Goal: Task Accomplishment & Management: Use online tool/utility

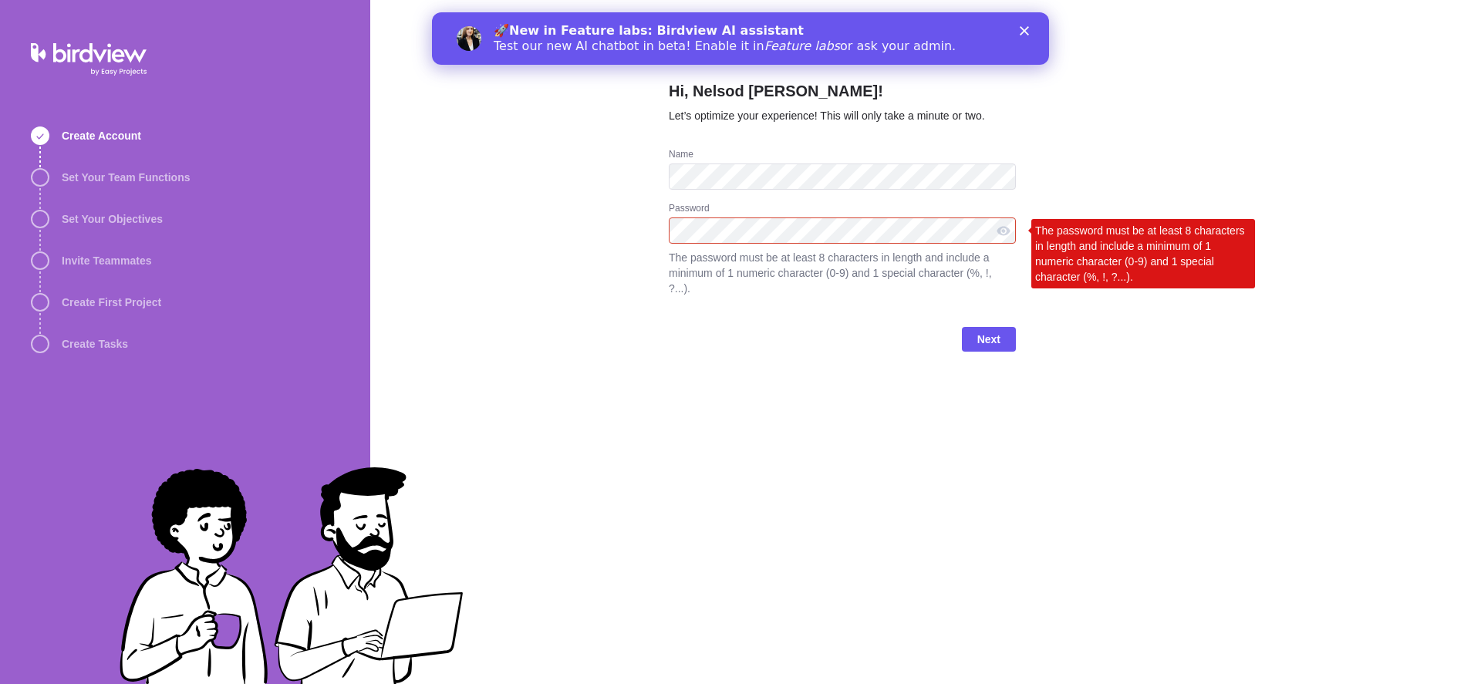
click at [744, 309] on div "Password The password must be at least 8 characters in length and include a min…" at bounding box center [842, 258] width 347 height 113
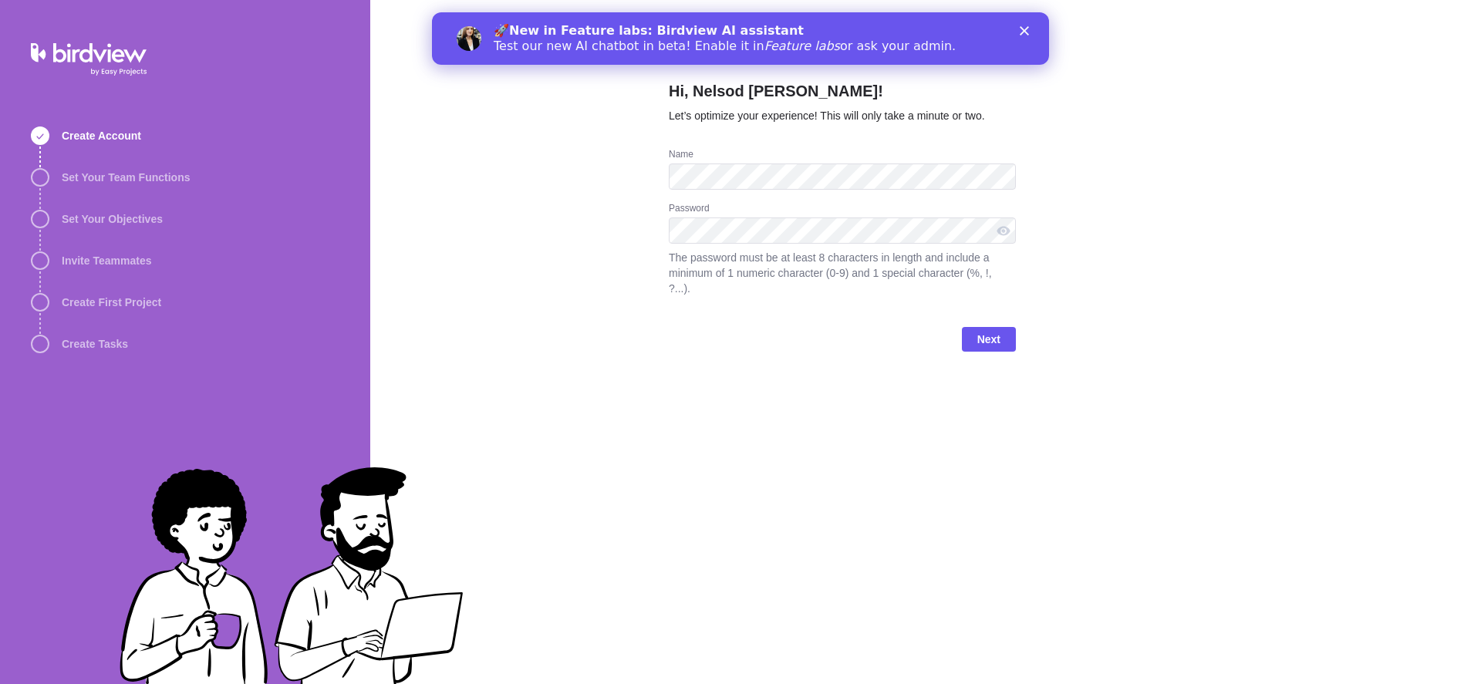
click at [812, 327] on div "Next" at bounding box center [842, 346] width 347 height 62
click at [994, 333] on span "Next" at bounding box center [988, 339] width 23 height 19
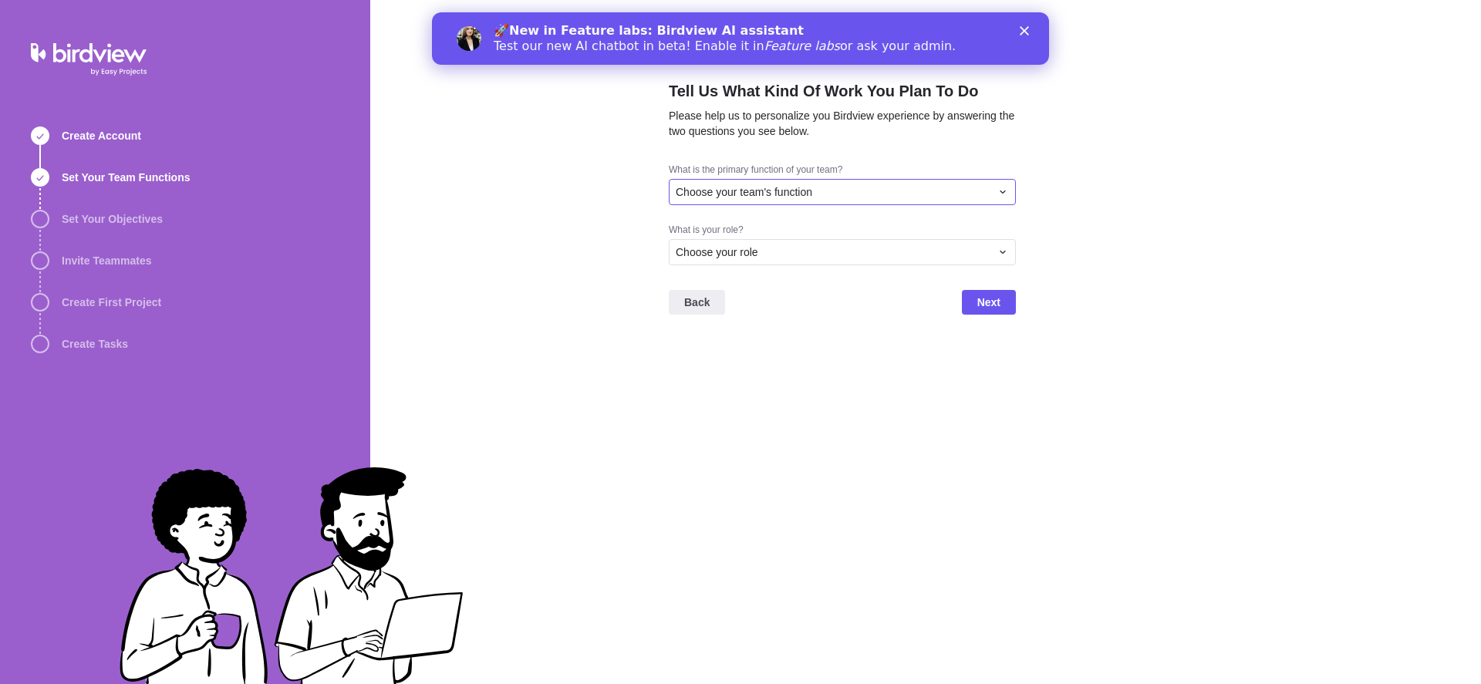
click at [747, 192] on span "Choose your team's function" at bounding box center [744, 191] width 137 height 15
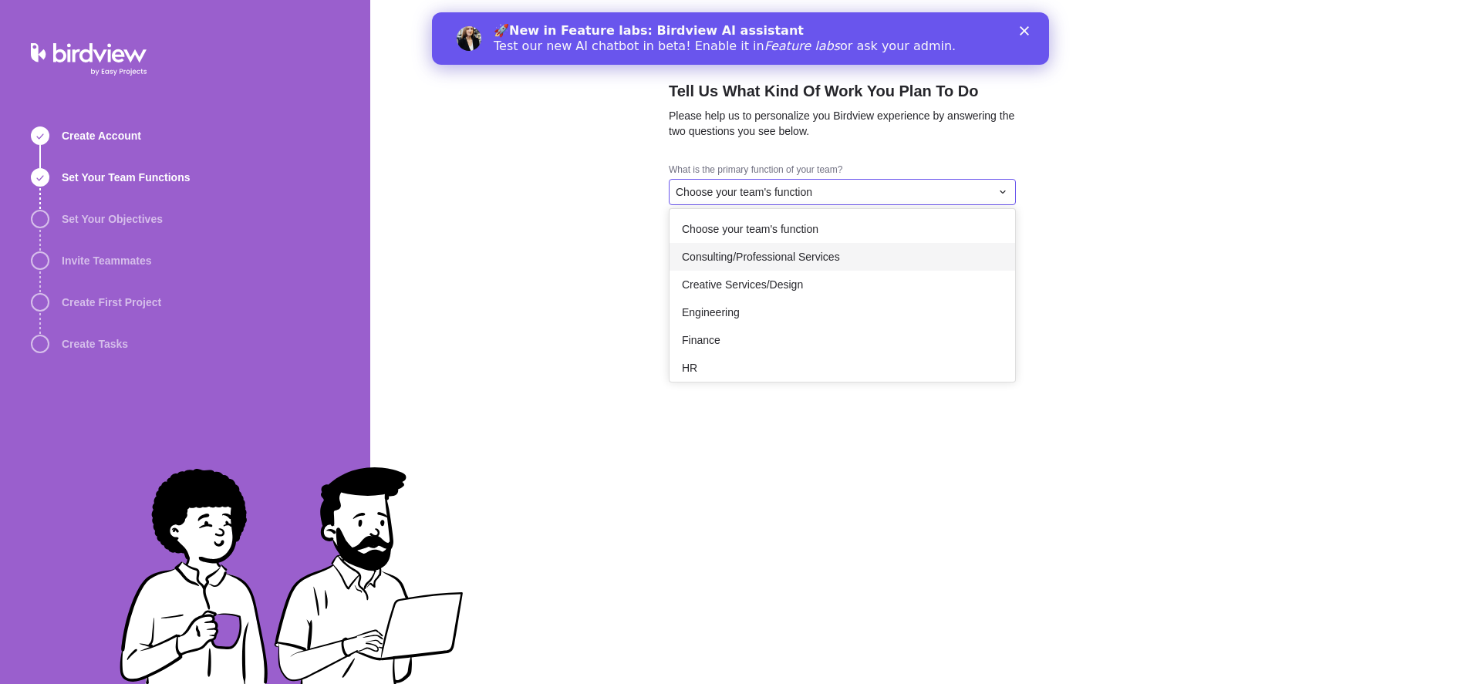
click at [734, 252] on span "Consulting/Professional Services" at bounding box center [761, 256] width 158 height 15
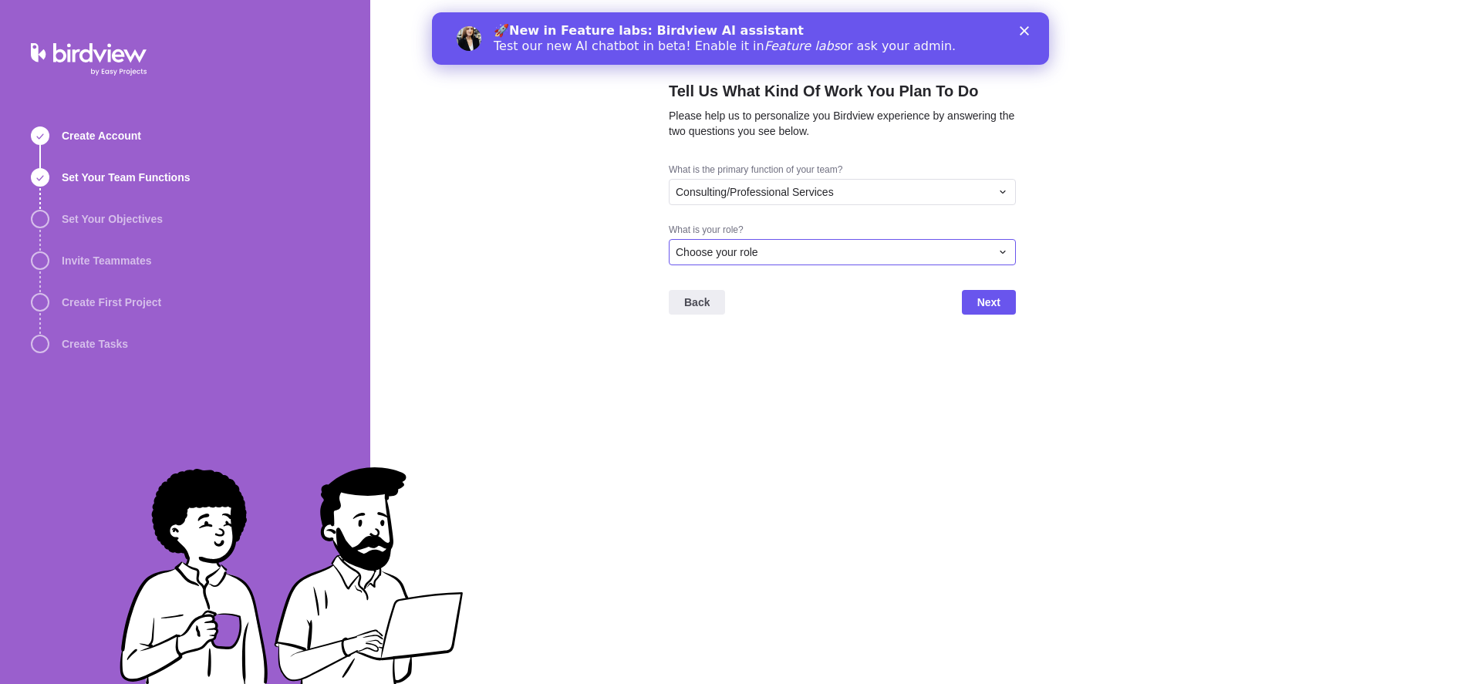
click at [735, 251] on span "Choose your role" at bounding box center [717, 252] width 83 height 15
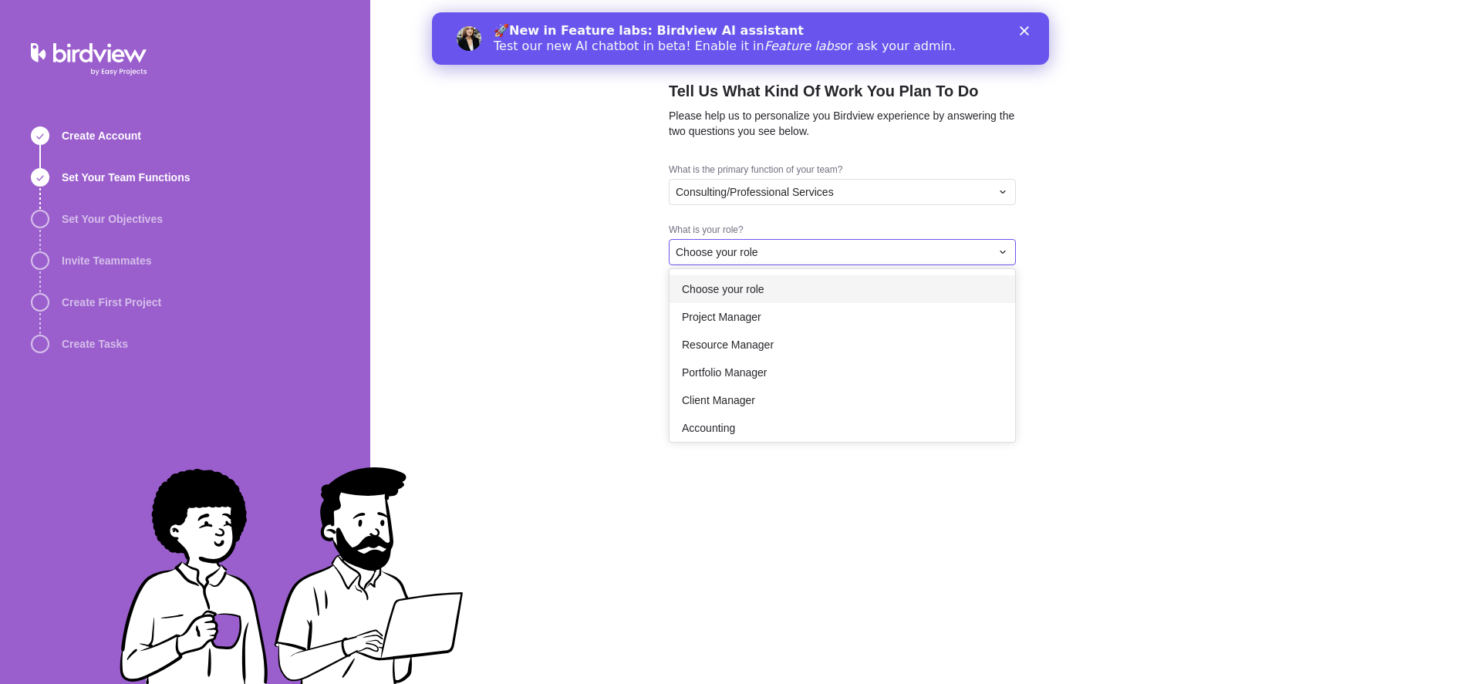
click at [734, 291] on span "Choose your role" at bounding box center [723, 289] width 83 height 15
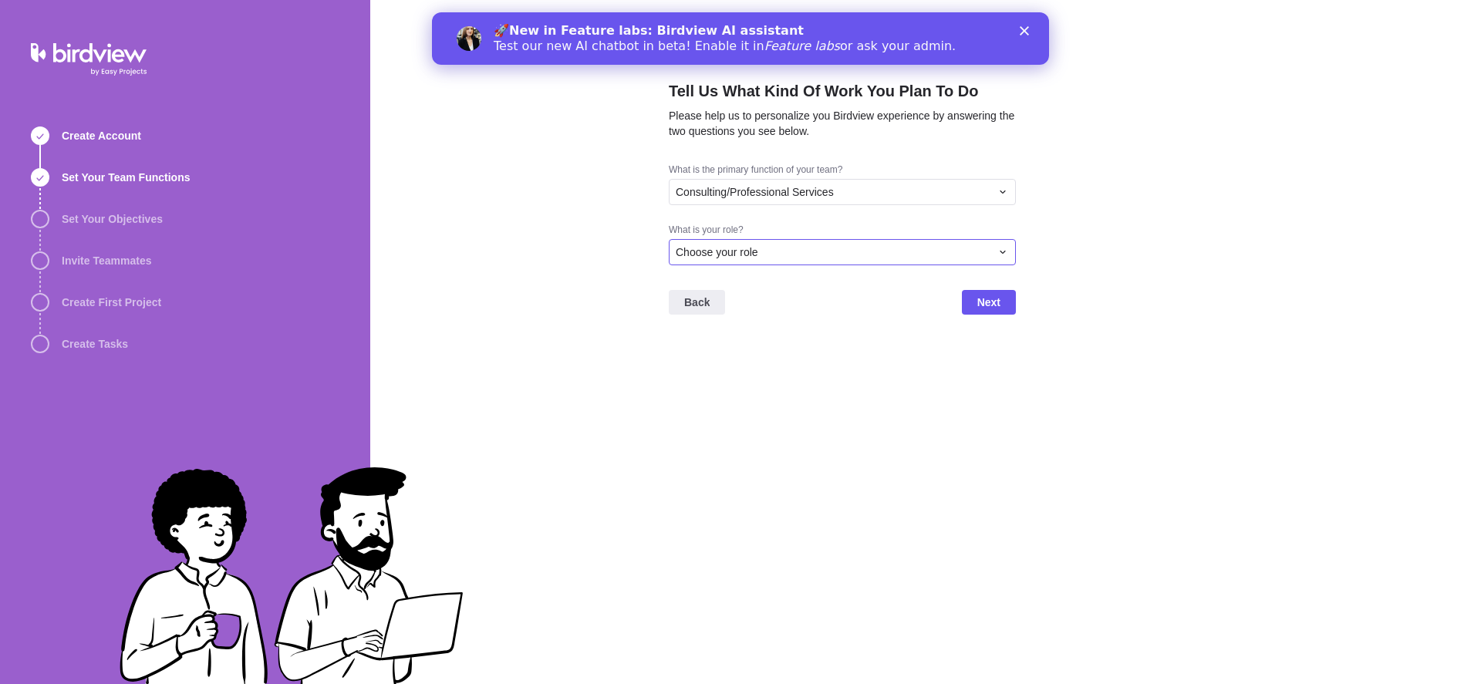
click at [741, 255] on span "Choose your role" at bounding box center [717, 252] width 83 height 15
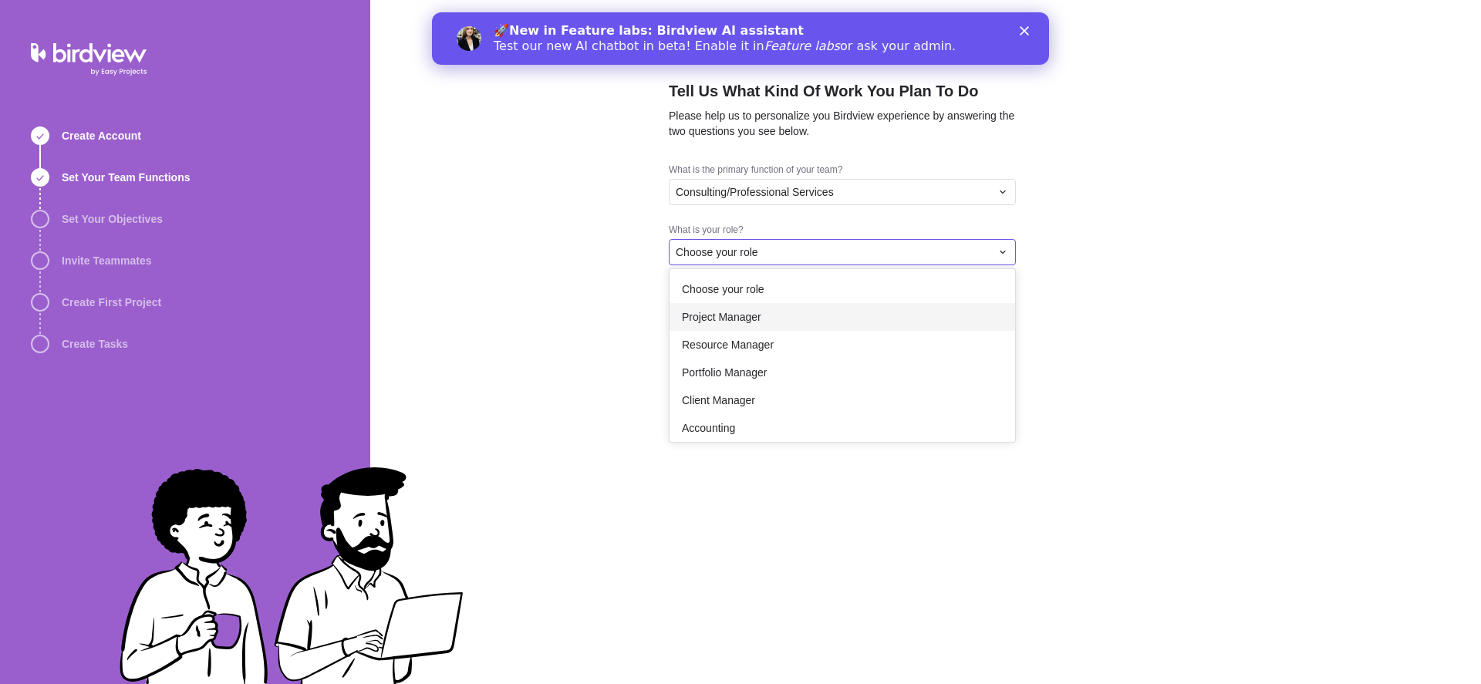
click at [732, 313] on span "Project Manager" at bounding box center [721, 316] width 79 height 15
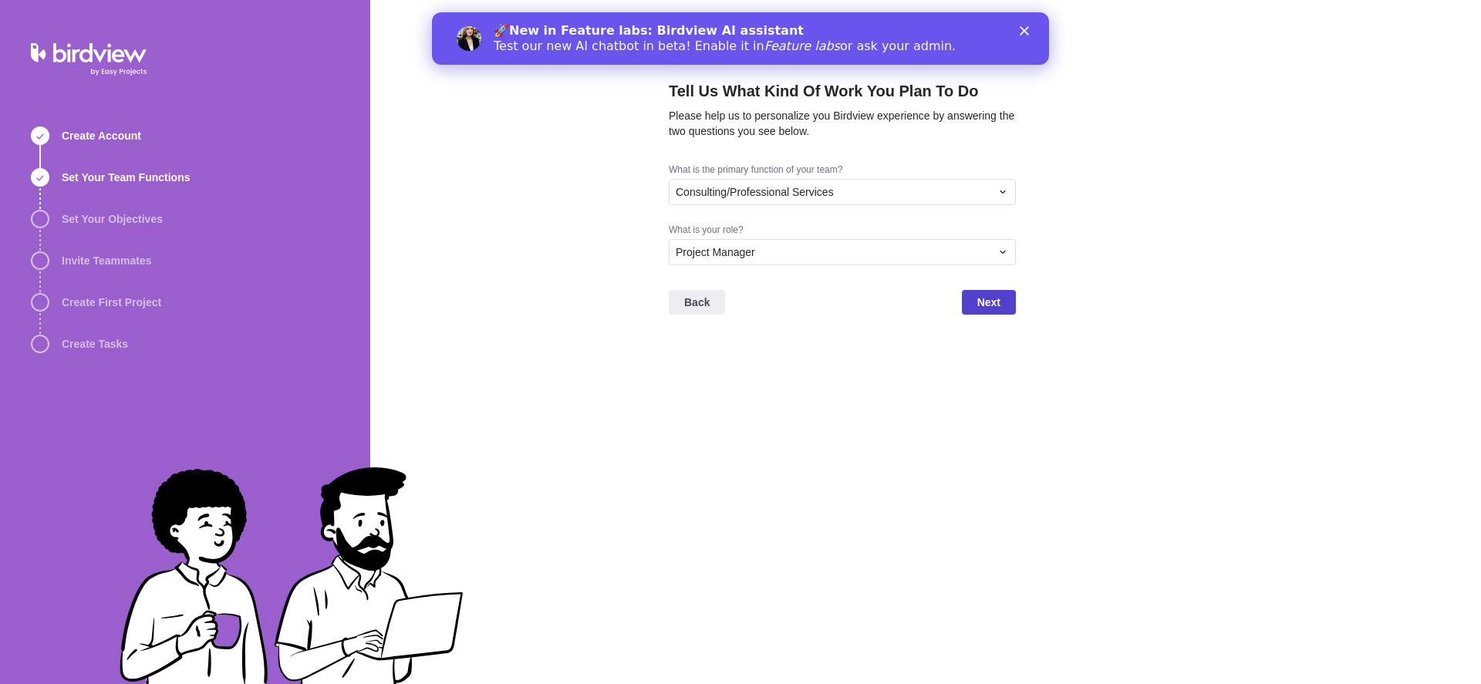
click at [977, 306] on span "Next" at bounding box center [988, 302] width 23 height 19
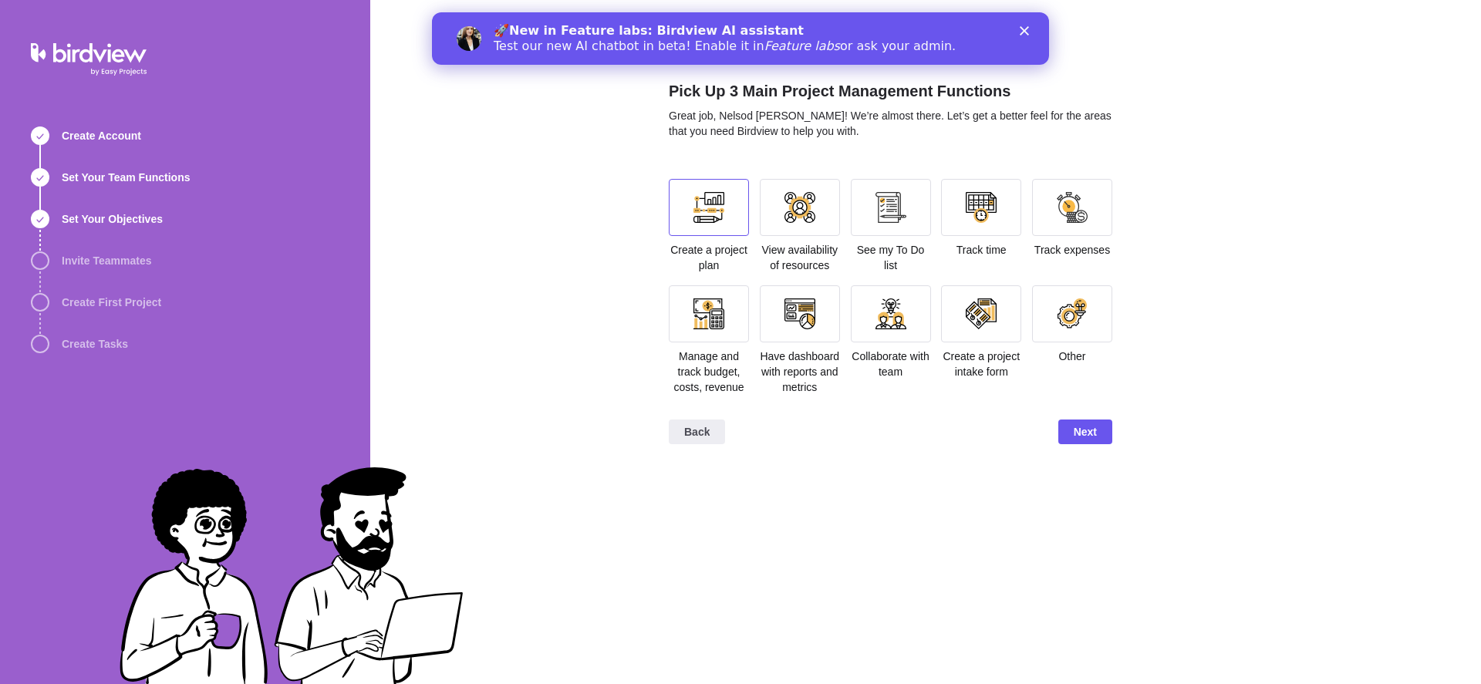
click at [691, 211] on div at bounding box center [709, 207] width 80 height 57
click at [797, 235] on div at bounding box center [800, 207] width 80 height 57
click at [893, 228] on div at bounding box center [891, 207] width 80 height 57
click at [983, 218] on div at bounding box center [981, 207] width 31 height 31
click at [1086, 224] on div at bounding box center [1072, 207] width 80 height 57
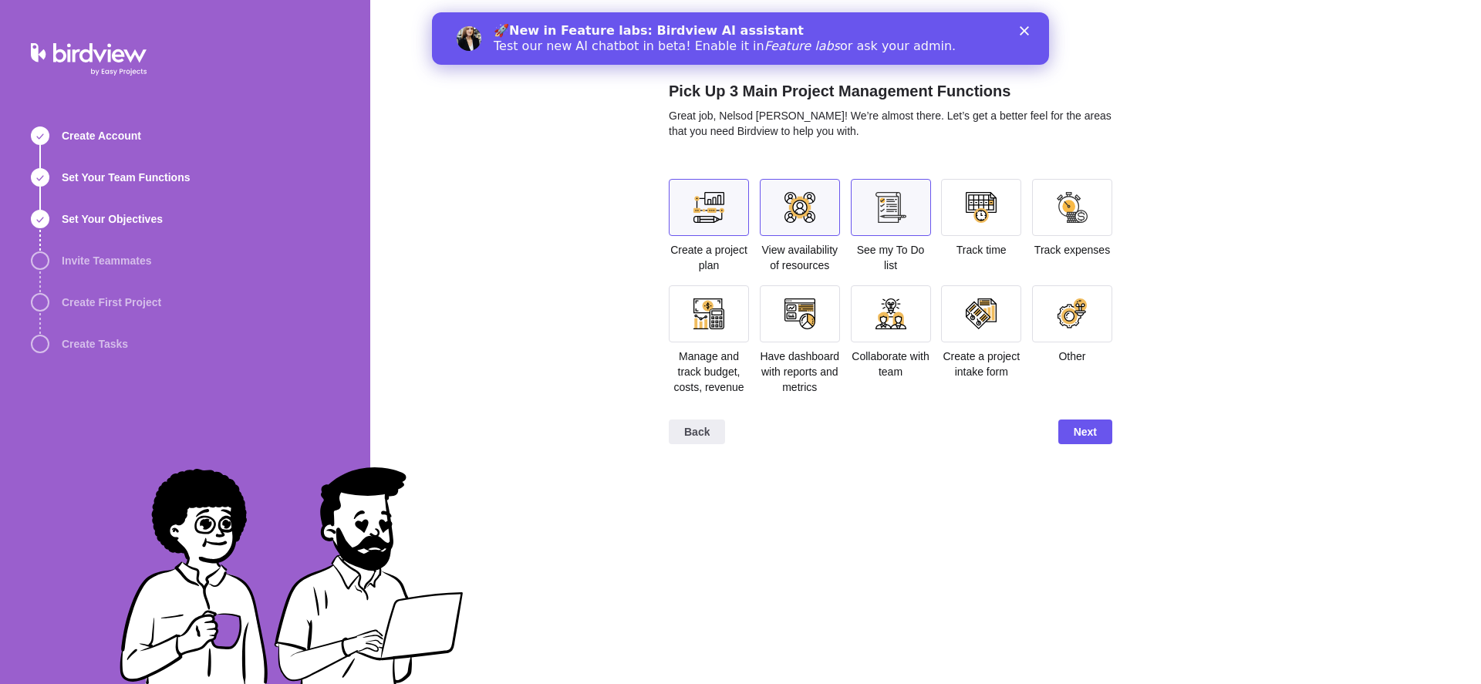
click at [1102, 339] on div at bounding box center [1072, 313] width 80 height 57
click at [1087, 331] on div at bounding box center [1072, 313] width 80 height 57
click at [1085, 423] on span "Next" at bounding box center [1085, 432] width 23 height 19
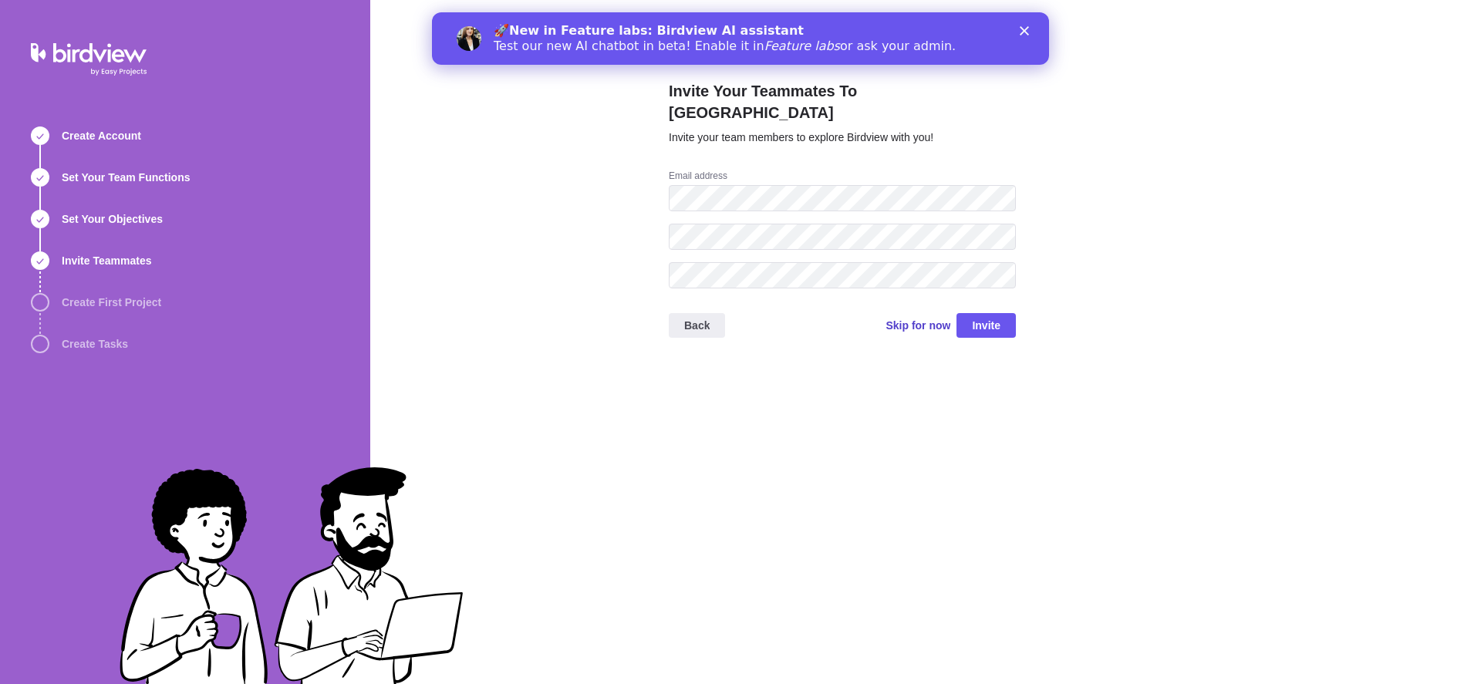
click at [905, 318] on span "Skip for now" at bounding box center [918, 325] width 65 height 15
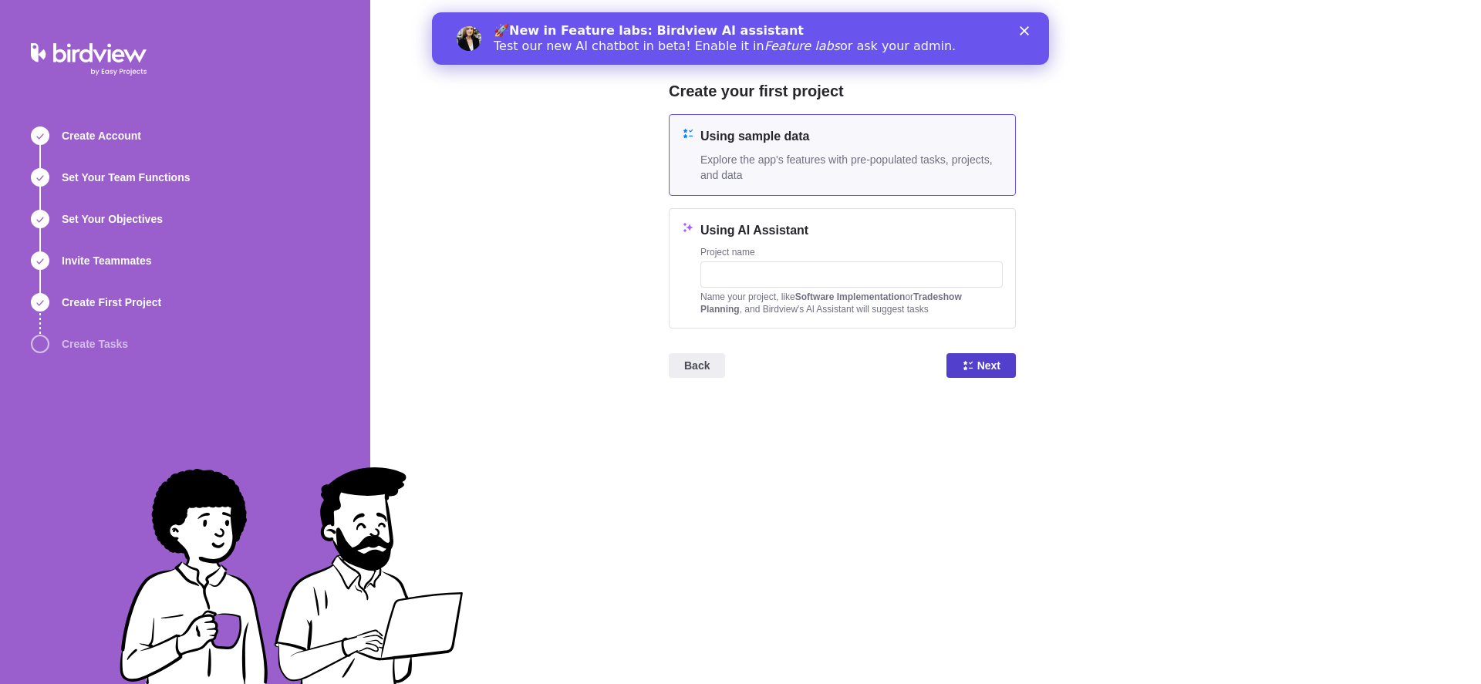
click at [988, 357] on span "Next" at bounding box center [988, 365] width 23 height 19
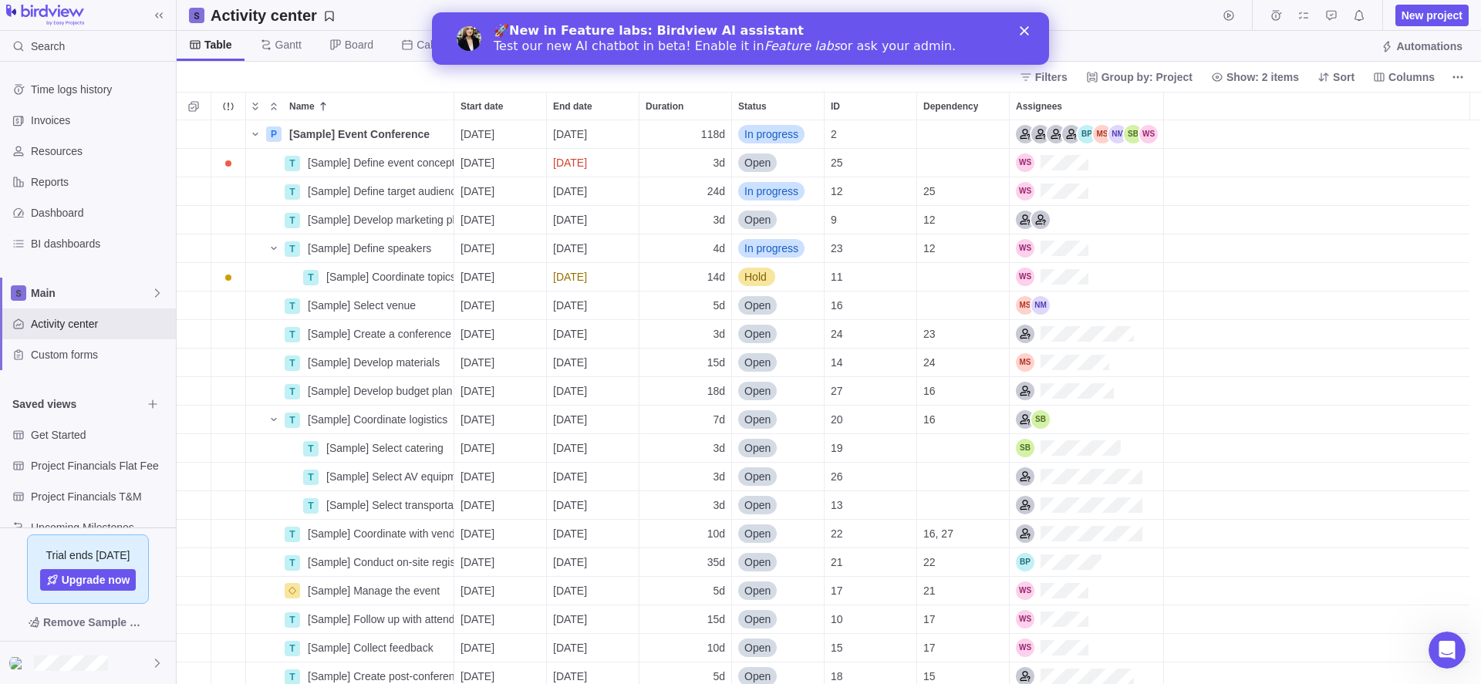
click at [1027, 28] on polygon "Close" at bounding box center [1024, 30] width 9 height 9
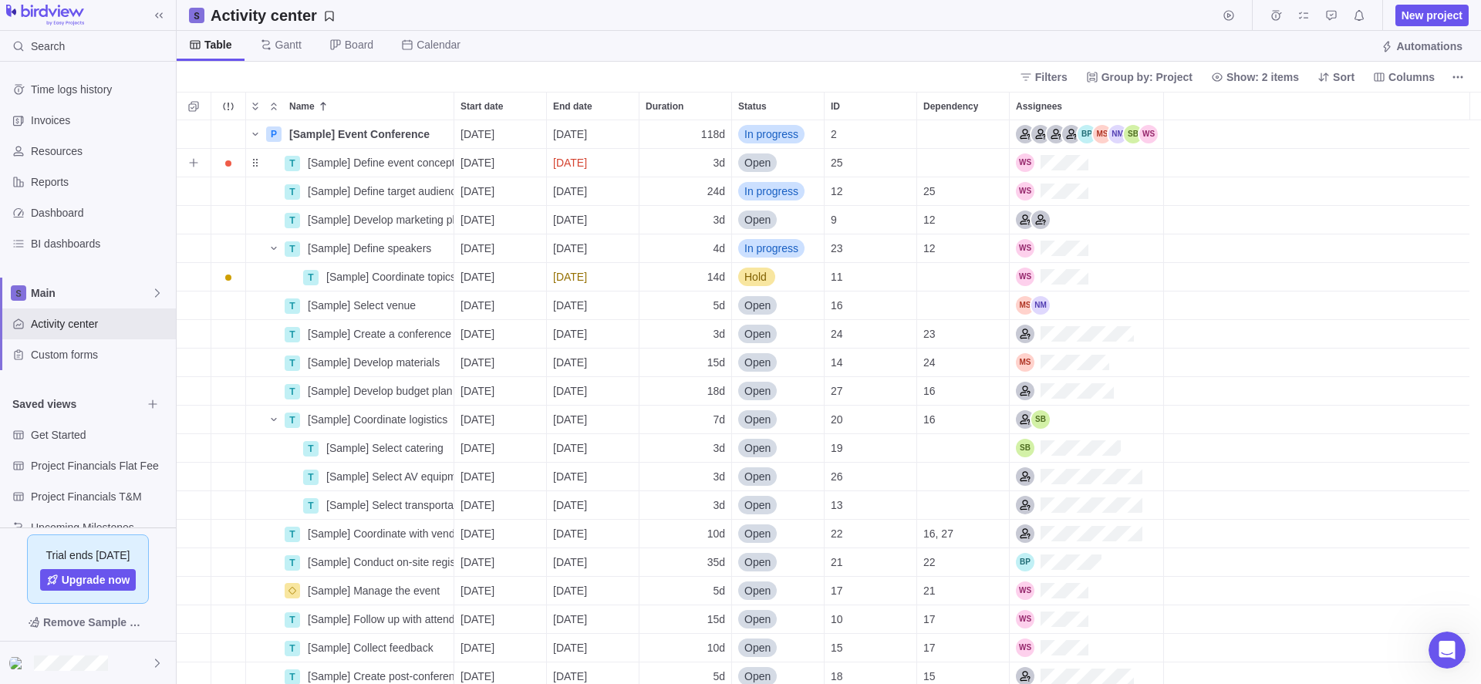
click at [1086, 160] on div "Assignees" at bounding box center [1052, 163] width 73 height 19
click at [947, 149] on div "P [Sample] Event Conference Details 08/25/2025 02/04/2026 118d In progress 2 T …" at bounding box center [829, 402] width 1305 height 564
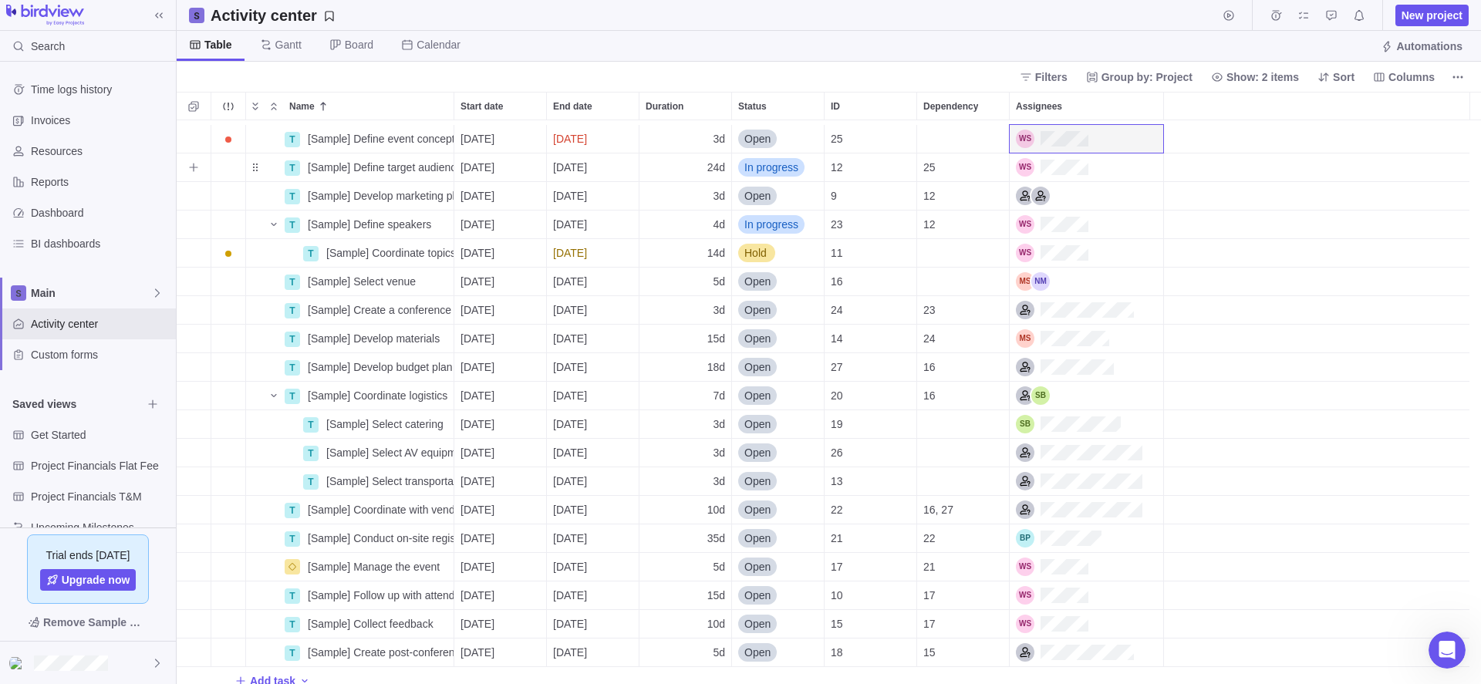
scroll to position [35, 0]
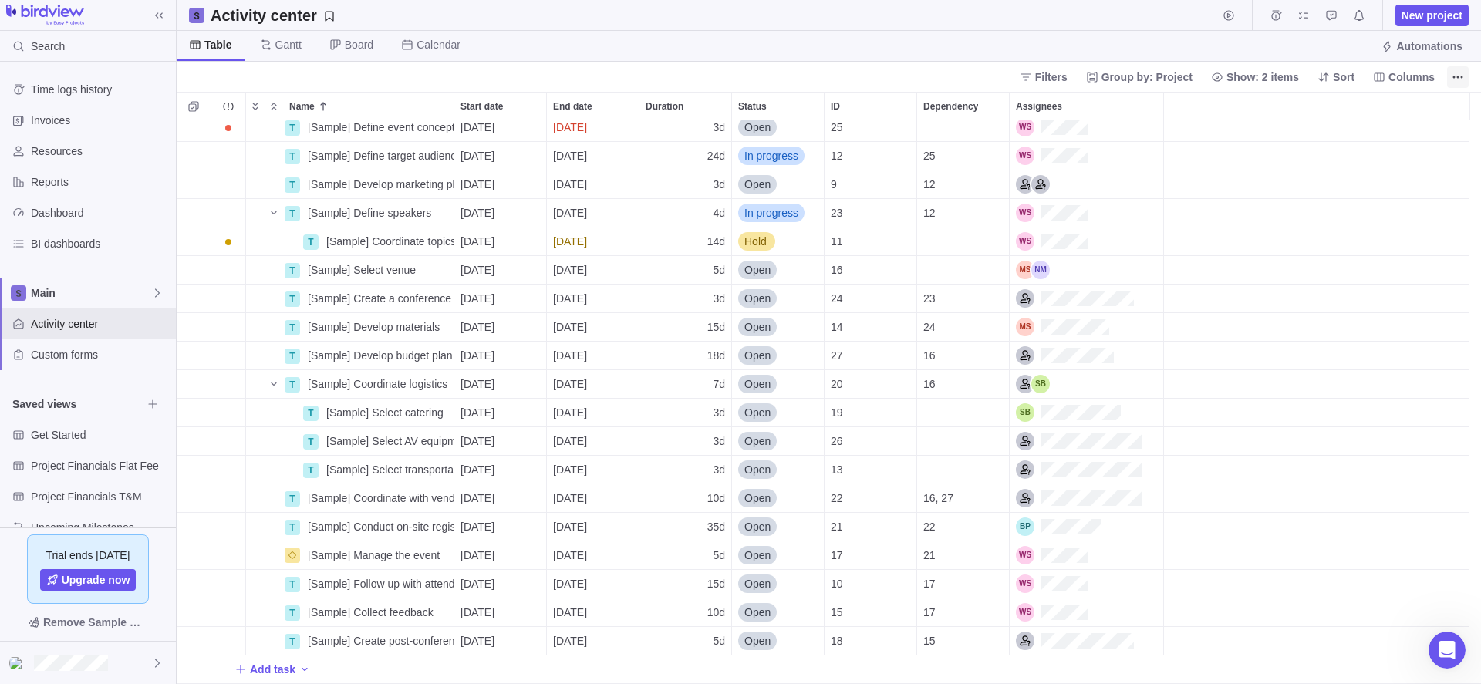
click at [1460, 78] on icon "More actions" at bounding box center [1458, 77] width 12 height 12
click at [1394, 73] on span "Columns" at bounding box center [1412, 76] width 46 height 15
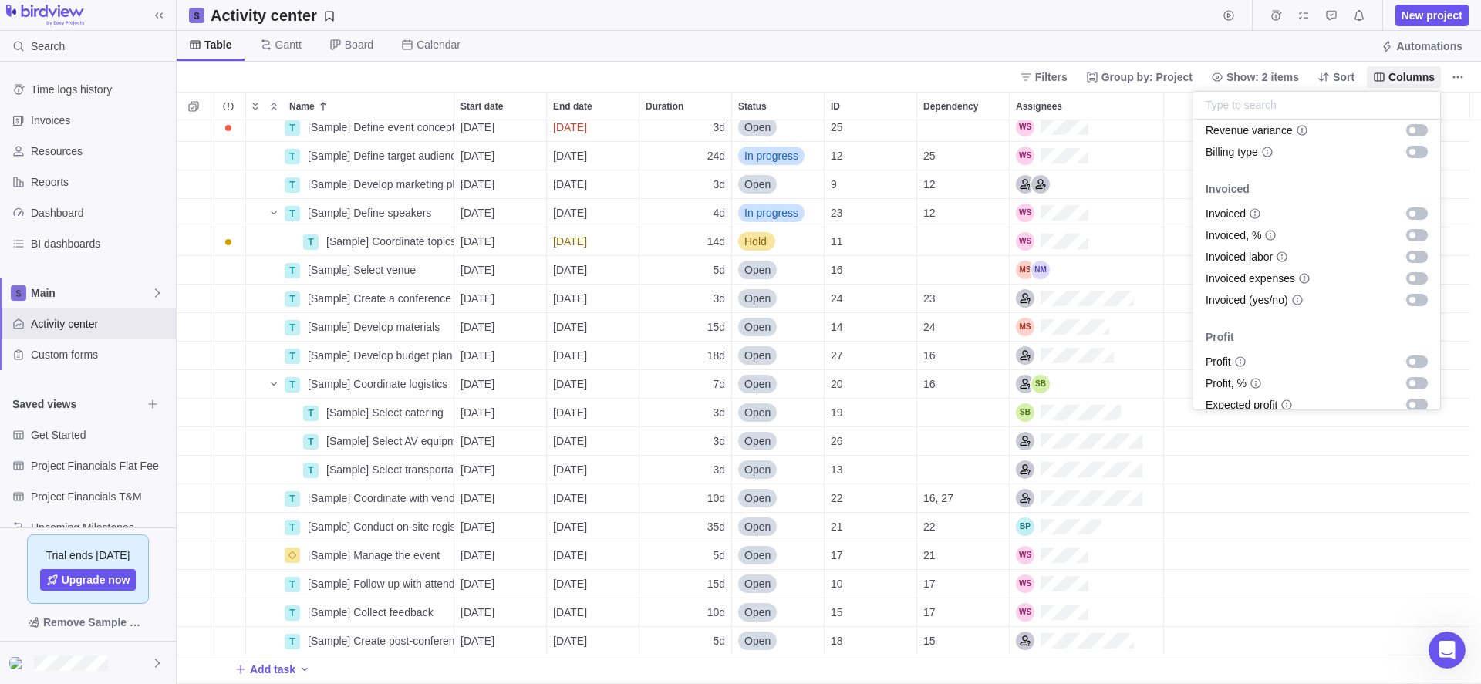
scroll to position [1521, 0]
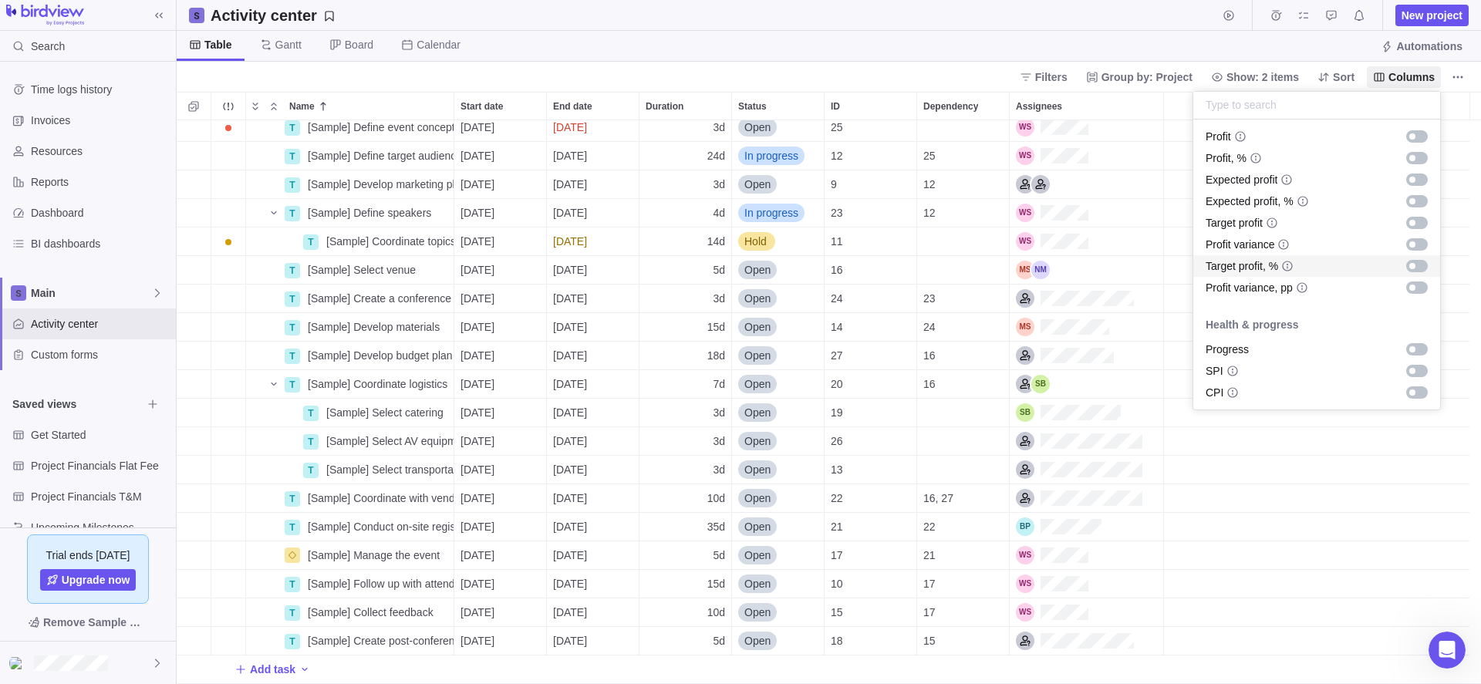
click at [204, 261] on body "Search Time logs history Invoices Resources Reports Dashboard BI dashboards Mai…" at bounding box center [740, 342] width 1481 height 684
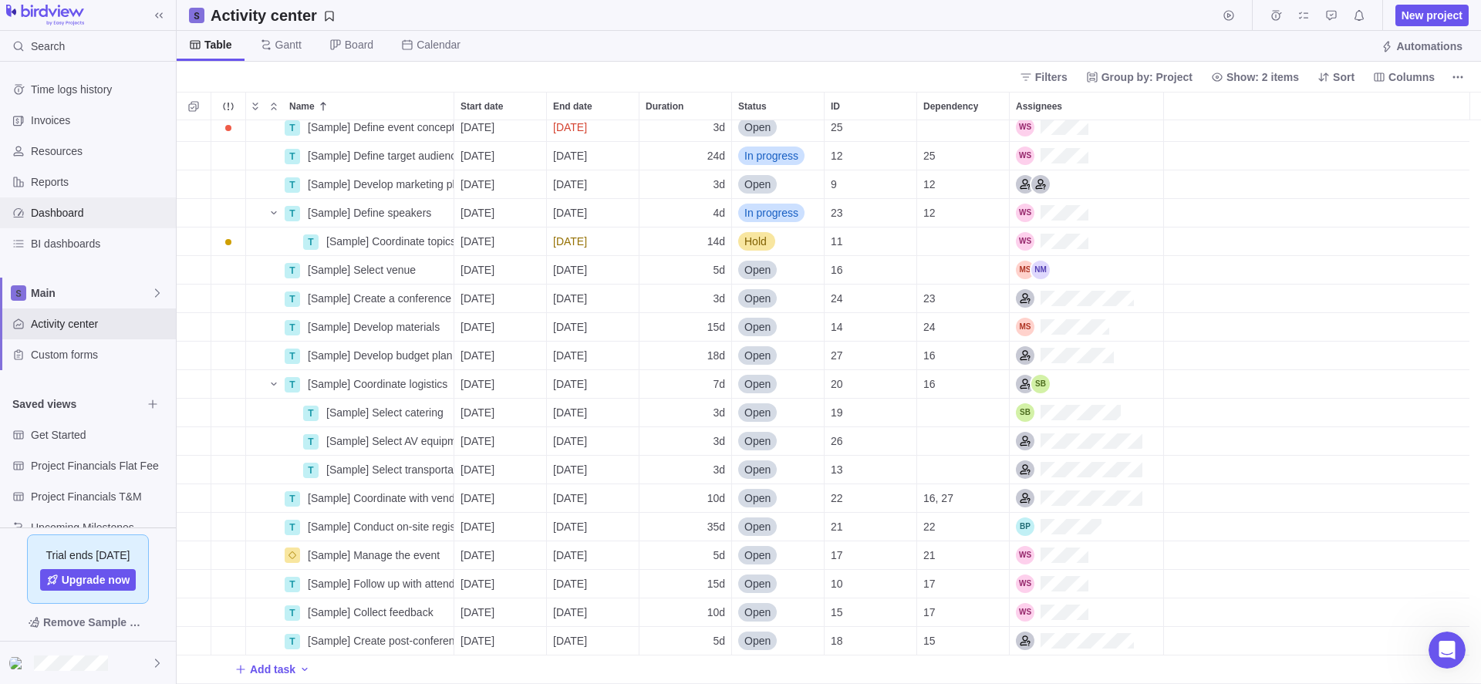
click at [39, 214] on span "Dashboard" at bounding box center [100, 212] width 139 height 15
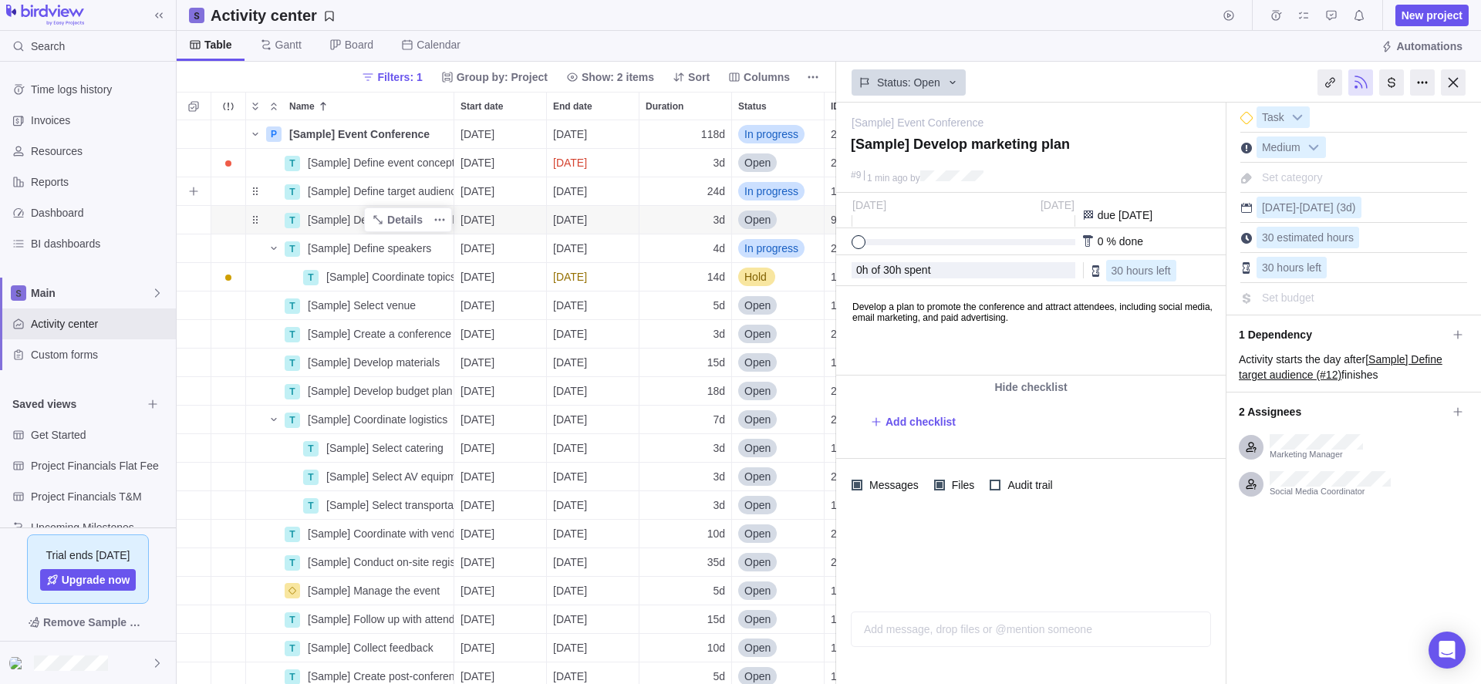
scroll to position [552, 648]
click at [960, 488] on span "Files" at bounding box center [961, 485] width 33 height 22
click at [915, 630] on div "Add message, drop files or @mention someone AI" at bounding box center [1031, 612] width 360 height 69
click at [869, 627] on icon "Attach file" at bounding box center [868, 630] width 9 height 8
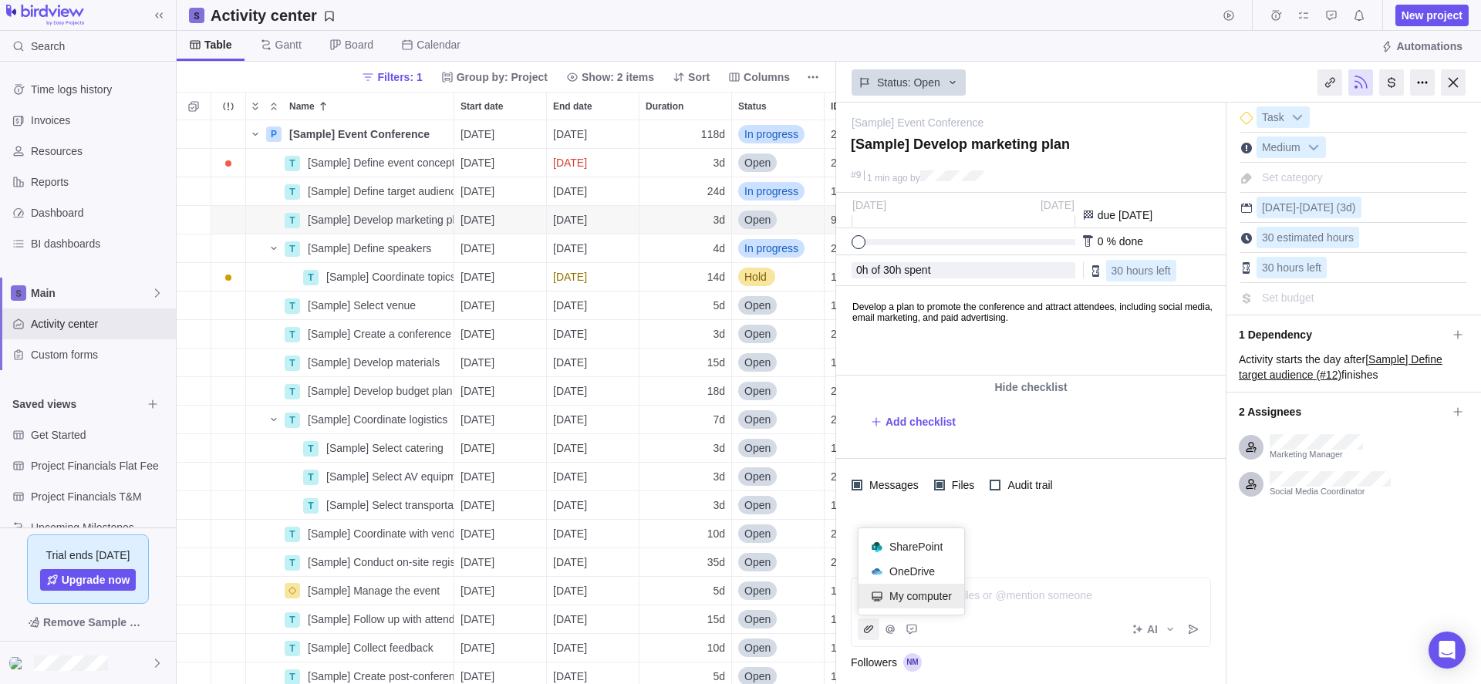
click at [914, 595] on span "My computer" at bounding box center [920, 596] width 62 height 15
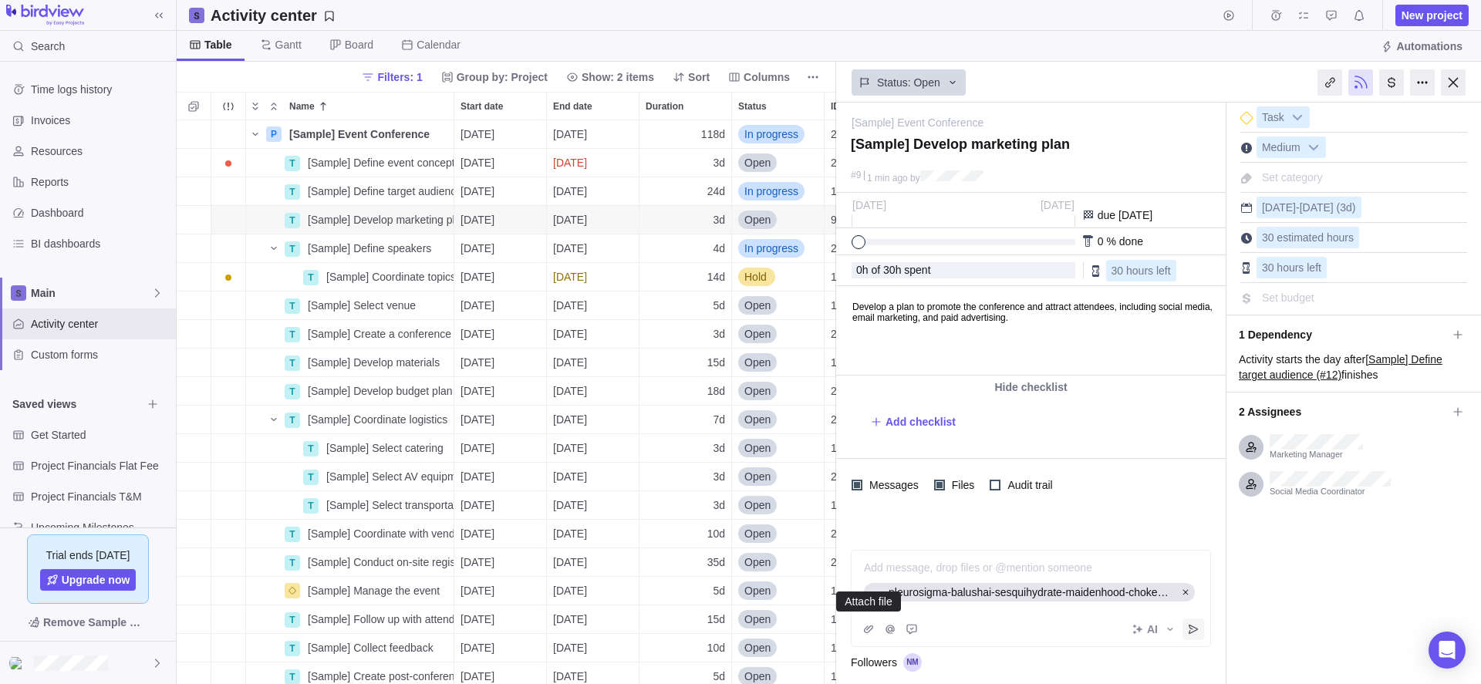
click at [1197, 624] on icon "Post" at bounding box center [1193, 629] width 12 height 12
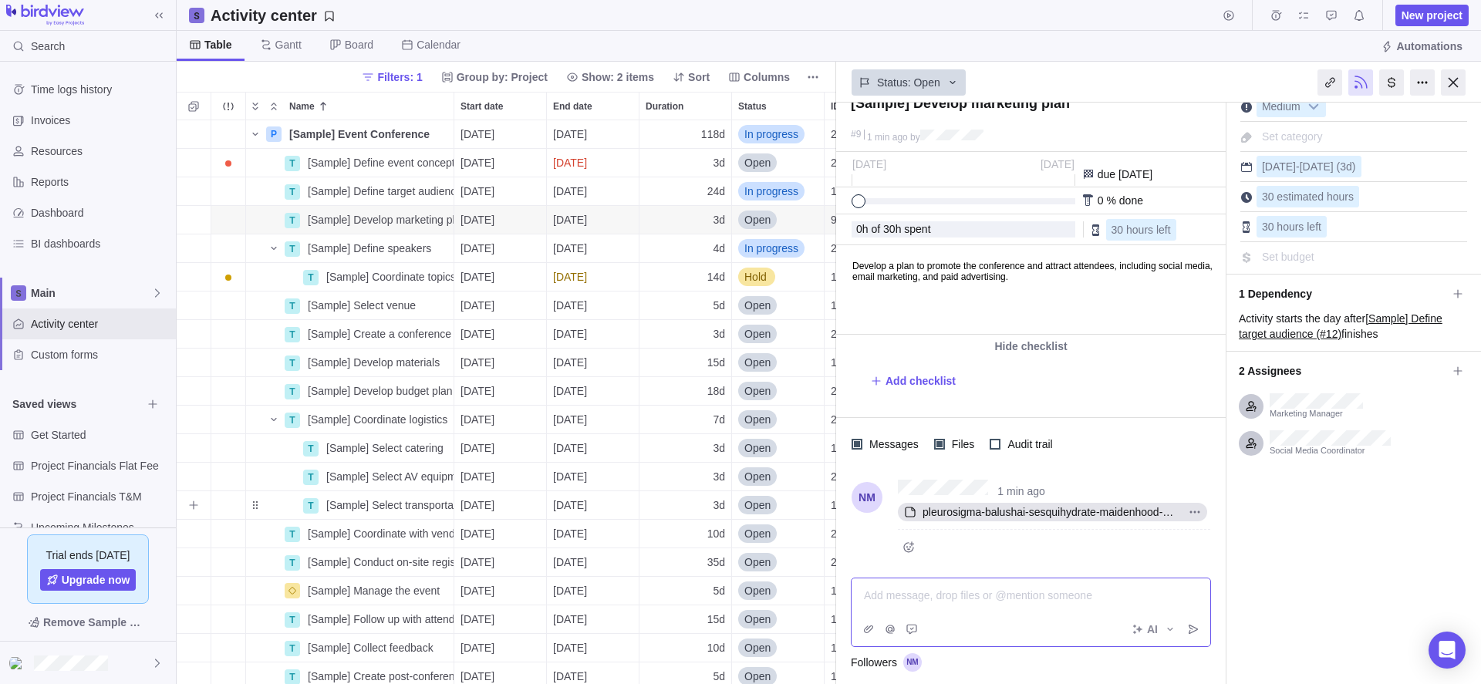
scroll to position [41, 0]
click at [1072, 507] on span "pleurosigma-balushai-sesquihydrate-maidenhood-chokecherries-incremental.html" at bounding box center [1049, 512] width 266 height 15
click at [871, 635] on icon "Attach file" at bounding box center [868, 629] width 12 height 12
click at [886, 606] on div "My computer" at bounding box center [912, 596] width 106 height 25
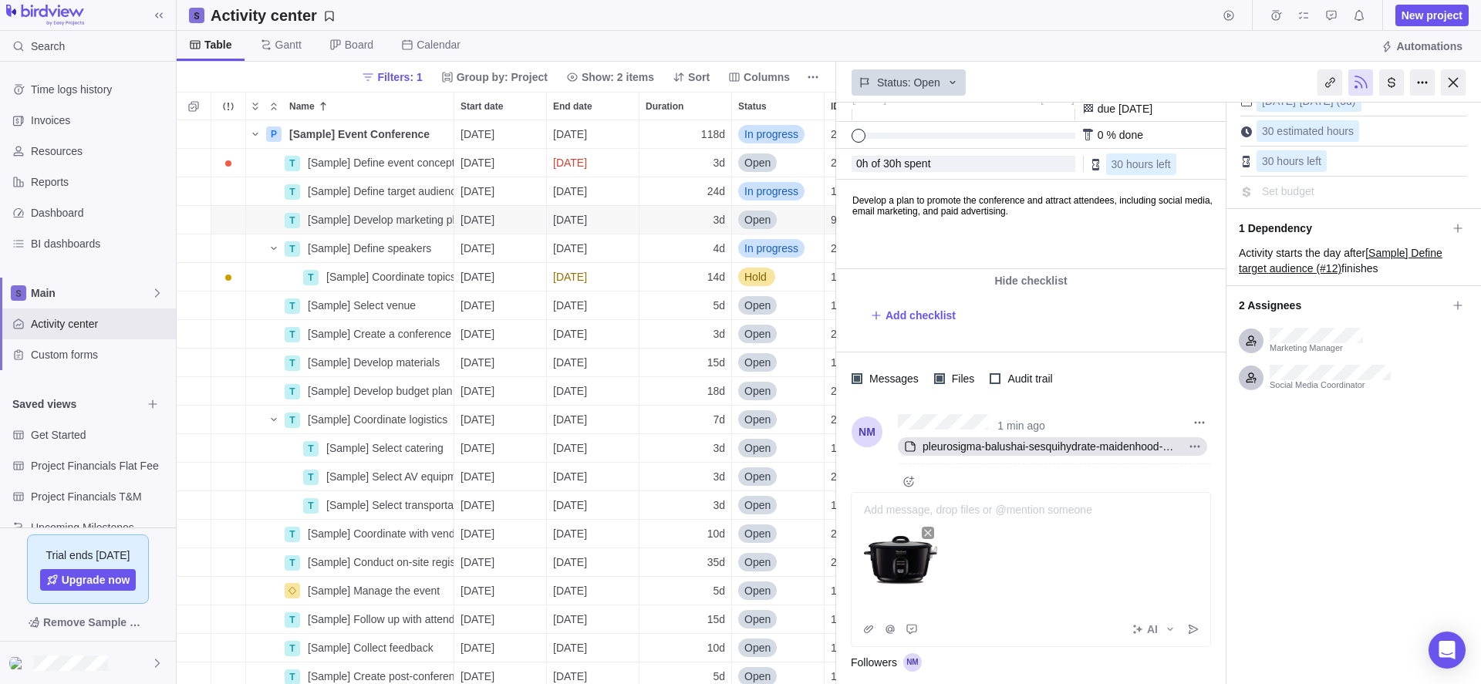
scroll to position [127, 0]
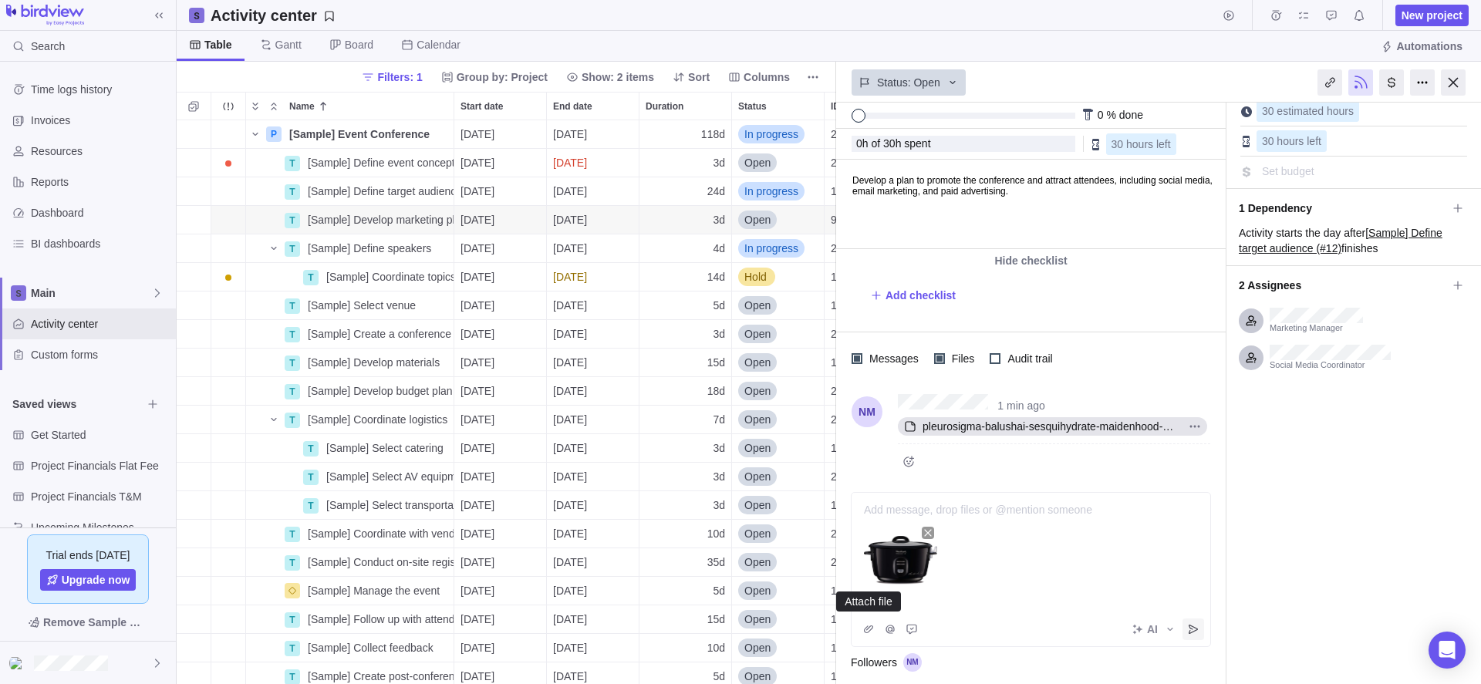
click at [1193, 632] on icon "Post" at bounding box center [1193, 629] width 9 height 9
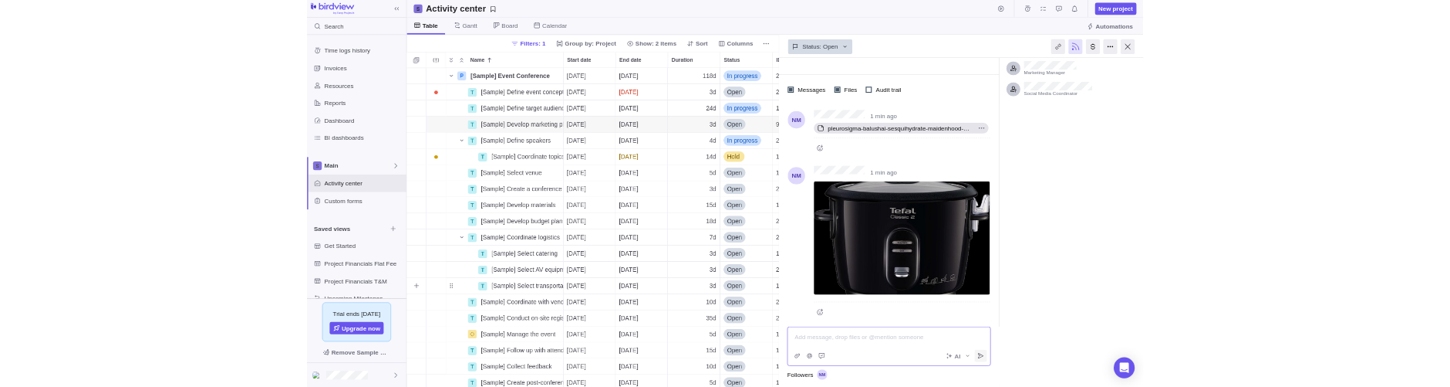
scroll to position [327, 0]
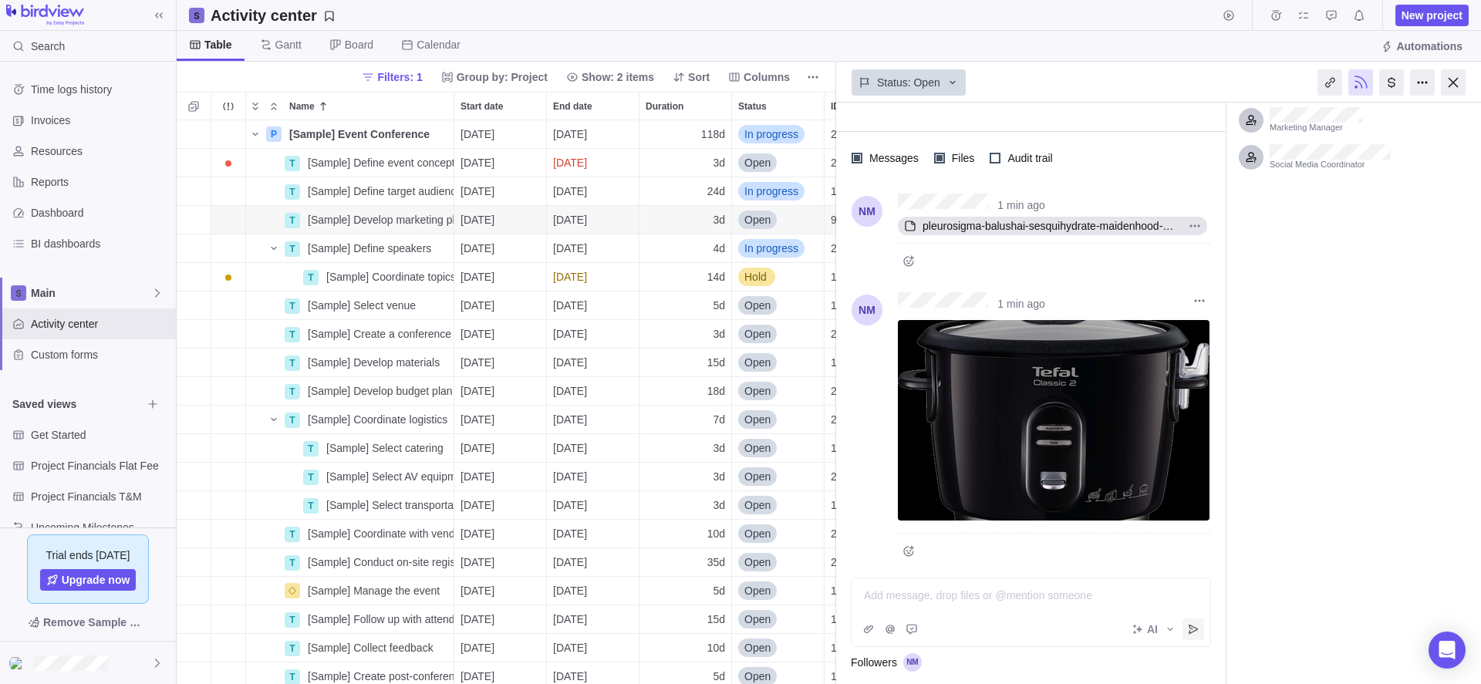
click at [1011, 454] on img at bounding box center [1054, 420] width 312 height 201
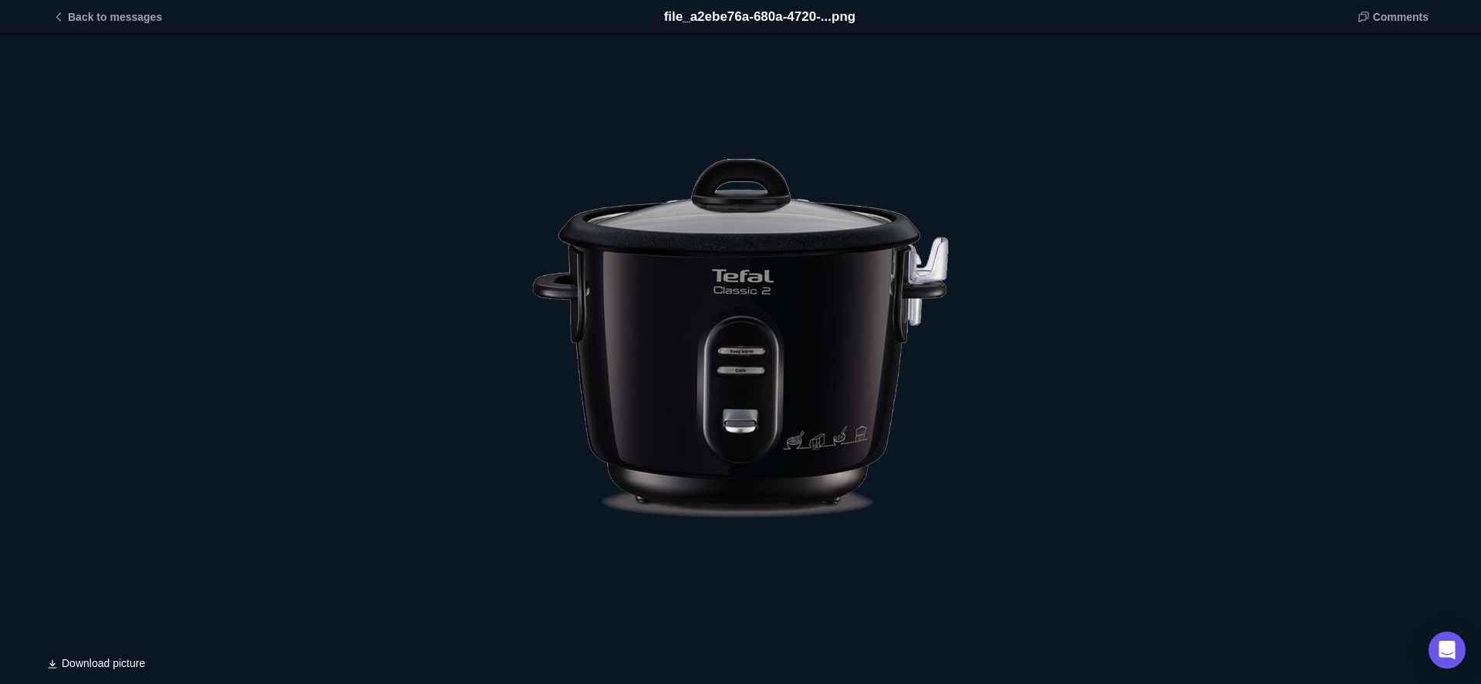
drag, startPoint x: 754, startPoint y: 275, endPoint x: 660, endPoint y: 350, distance: 120.7
click at [660, 350] on div "file_a2ebe76a-680a-4720-...png" at bounding box center [740, 340] width 417 height 547
drag, startPoint x: 660, startPoint y: 350, endPoint x: 677, endPoint y: 427, distance: 78.4
click at [677, 427] on div "Write your comment" at bounding box center [740, 340] width 417 height 547
click at [736, 430] on div "file_a2ebe76a-680a-4720-...png" at bounding box center [740, 340] width 417 height 547
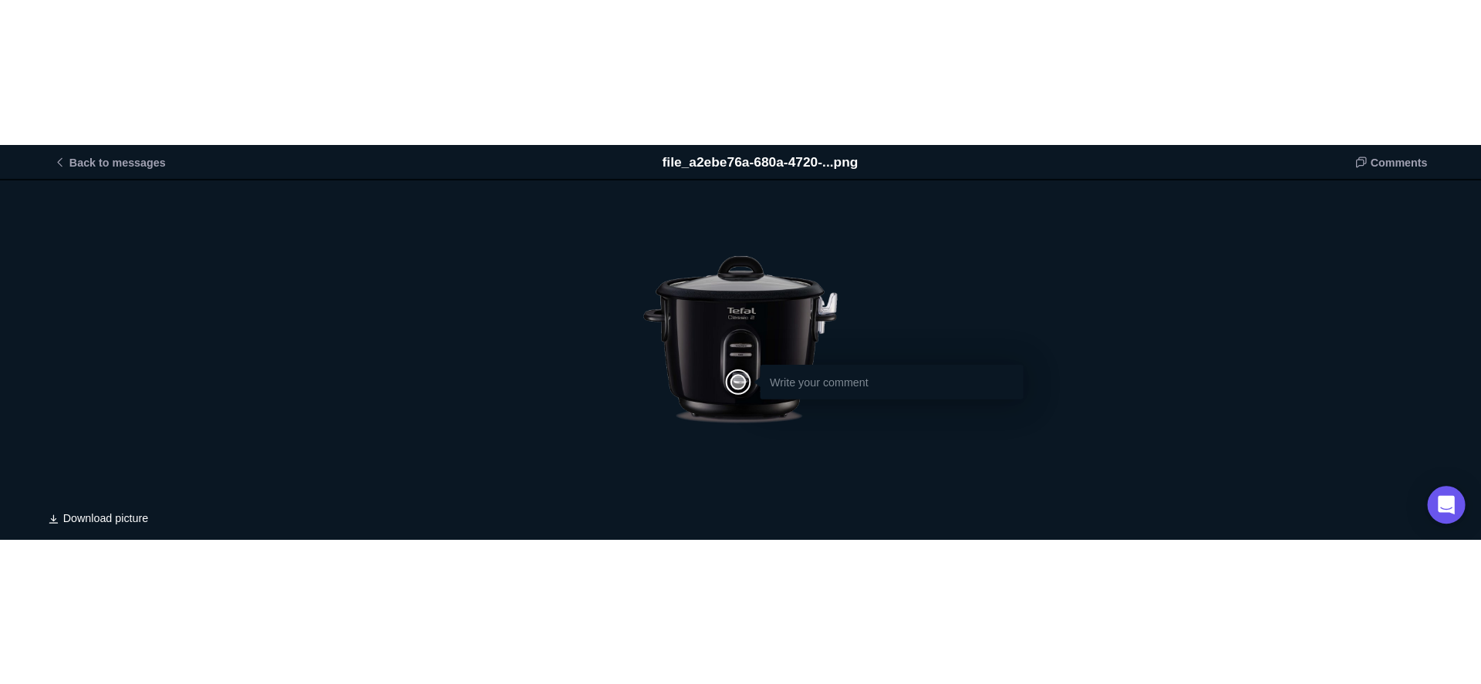
scroll to position [12, 12]
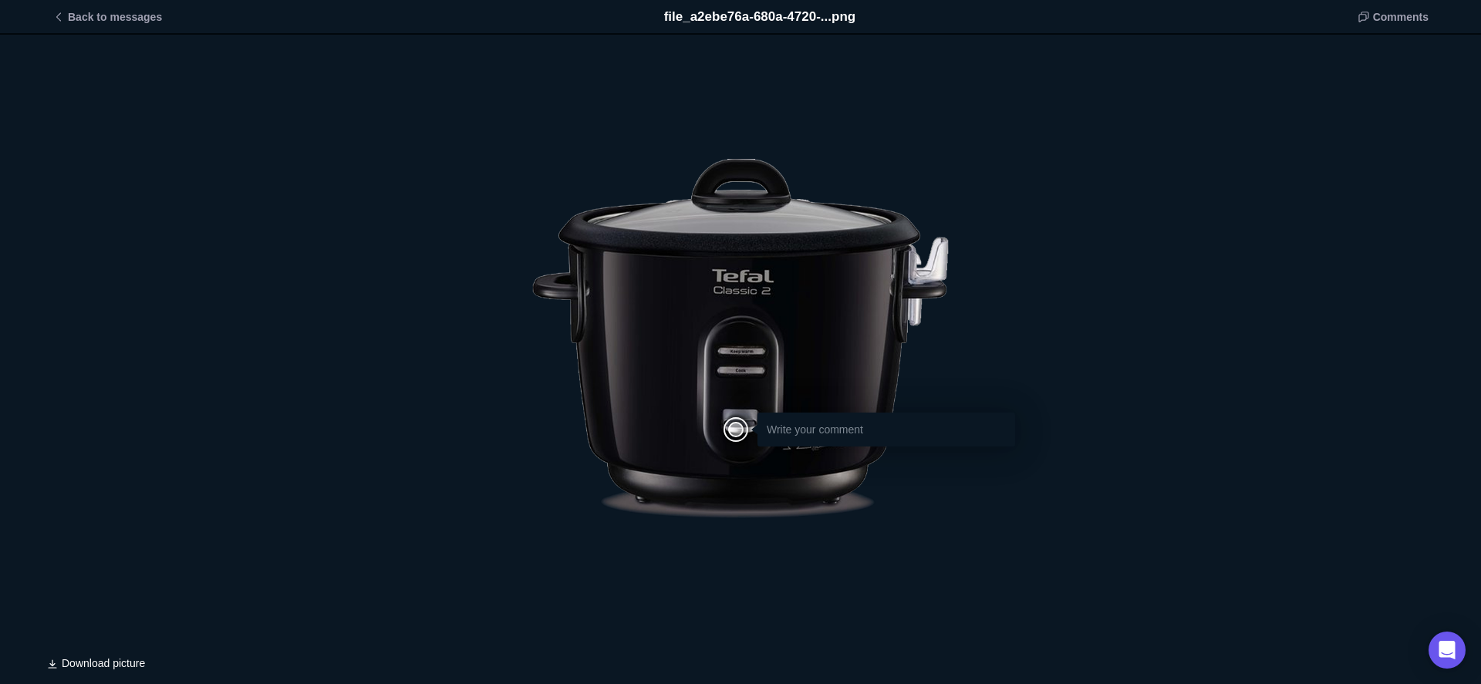
click at [1388, 110] on div "Write your comment" at bounding box center [740, 341] width 1481 height 612
click at [65, 19] on span "Back to messages" at bounding box center [107, 17] width 122 height 22
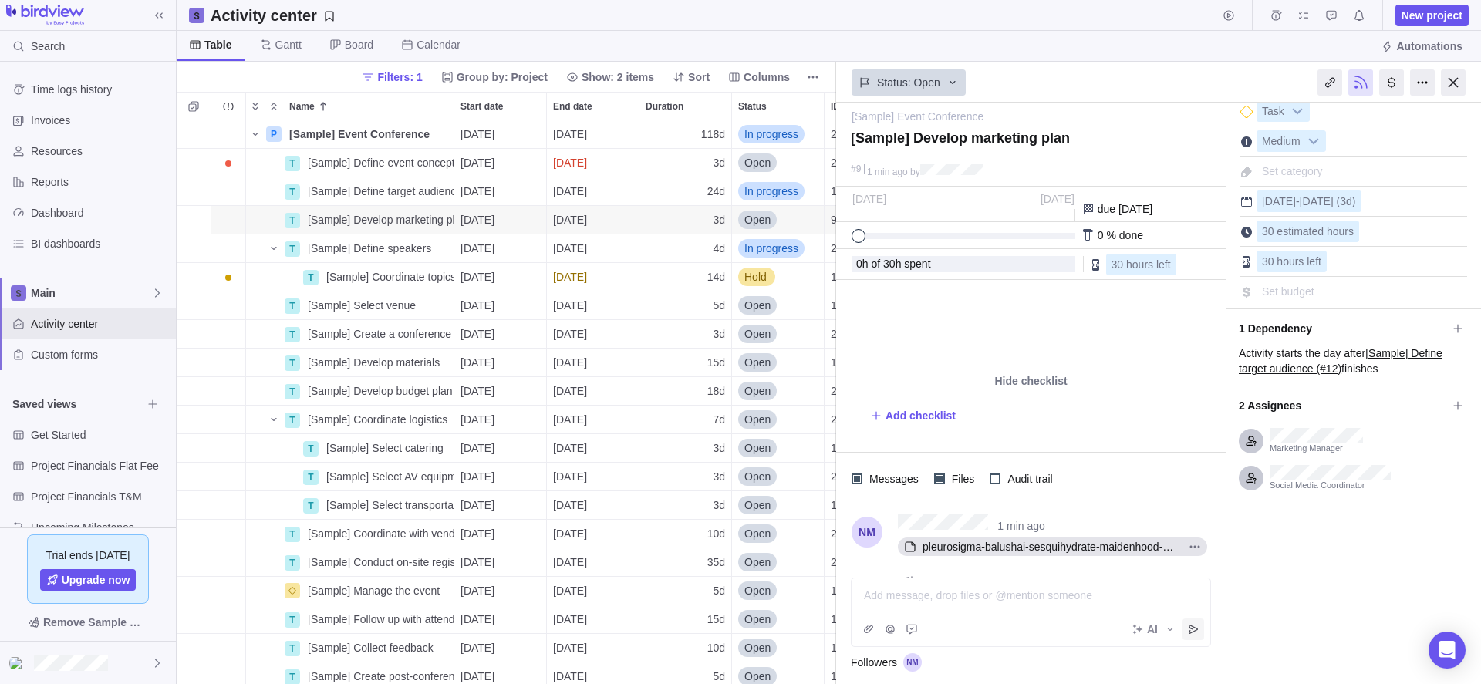
scroll to position [0, 0]
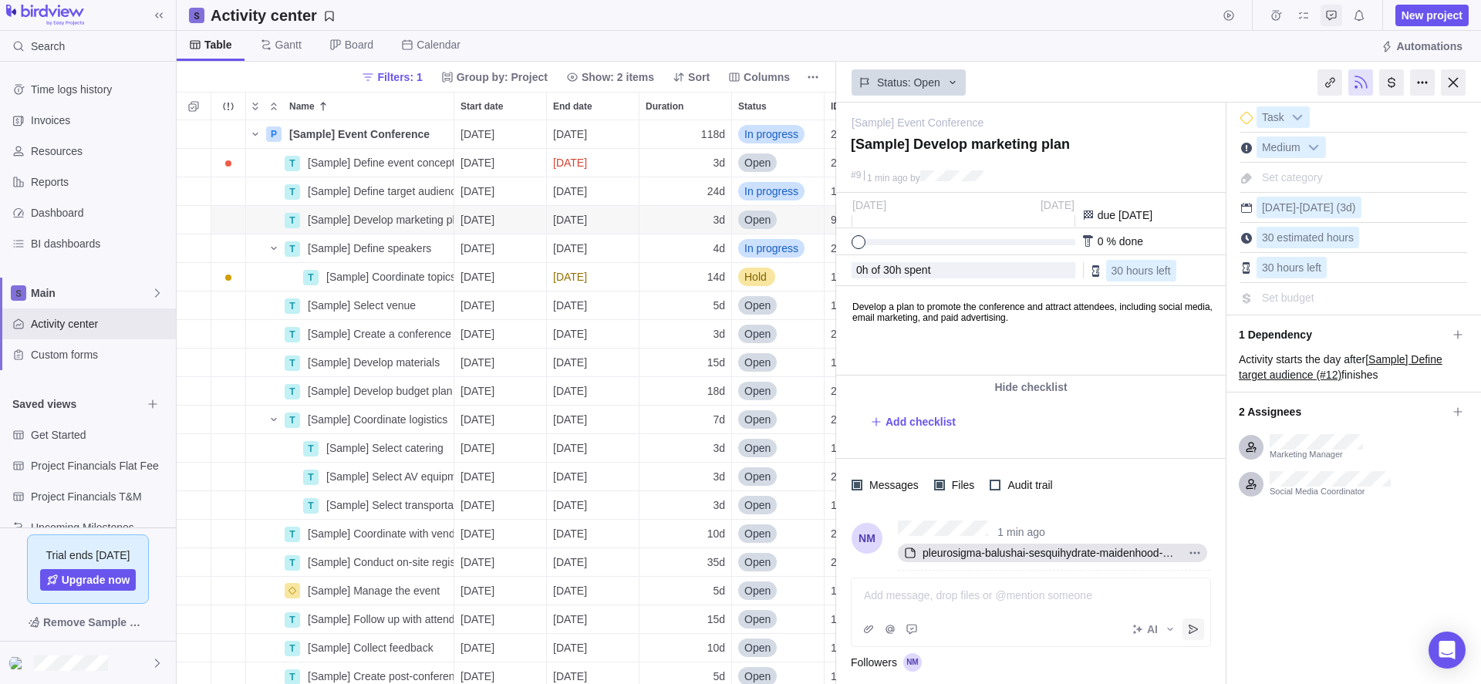
click at [1325, 13] on icon "Approval requests" at bounding box center [1331, 15] width 12 height 12
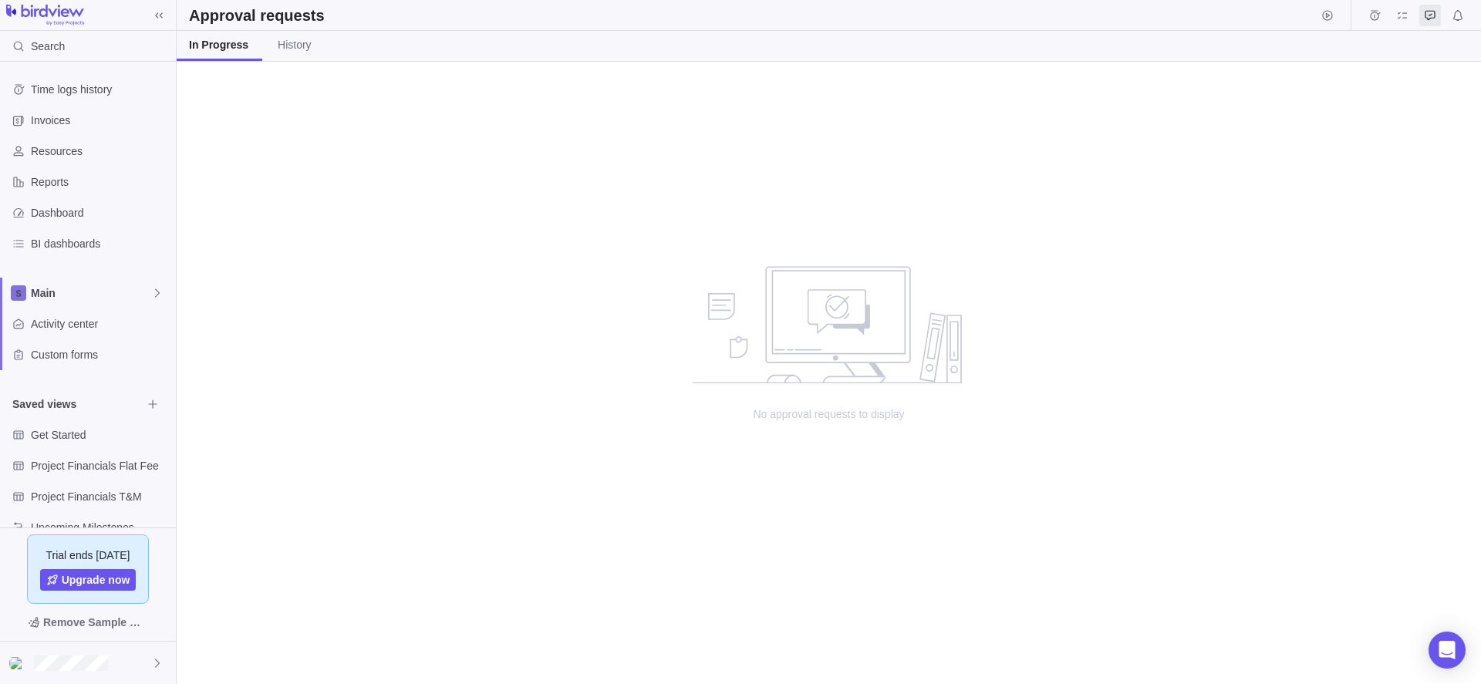
scroll to position [611, 1293]
click at [295, 54] on link "History" at bounding box center [294, 46] width 59 height 30
click at [77, 244] on span "BI dashboards" at bounding box center [100, 243] width 139 height 15
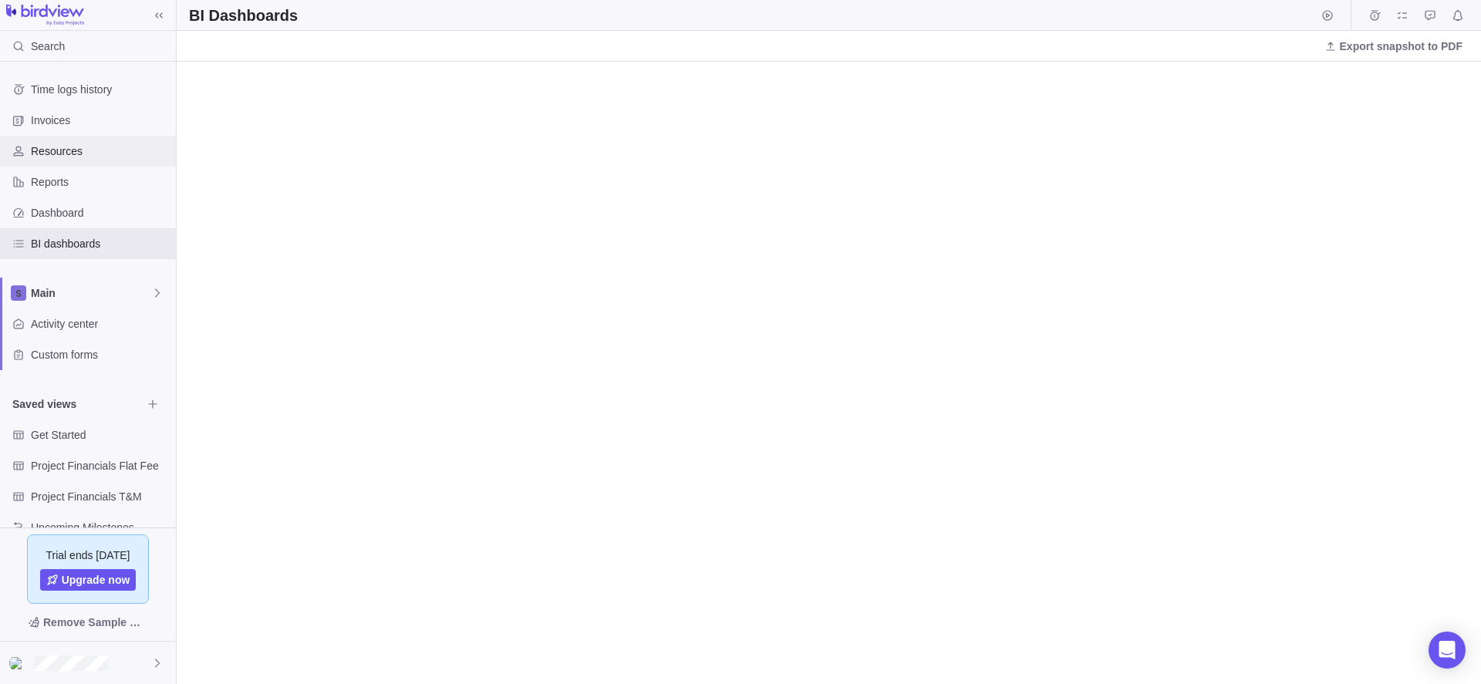
click at [97, 148] on span "Resources" at bounding box center [100, 150] width 139 height 15
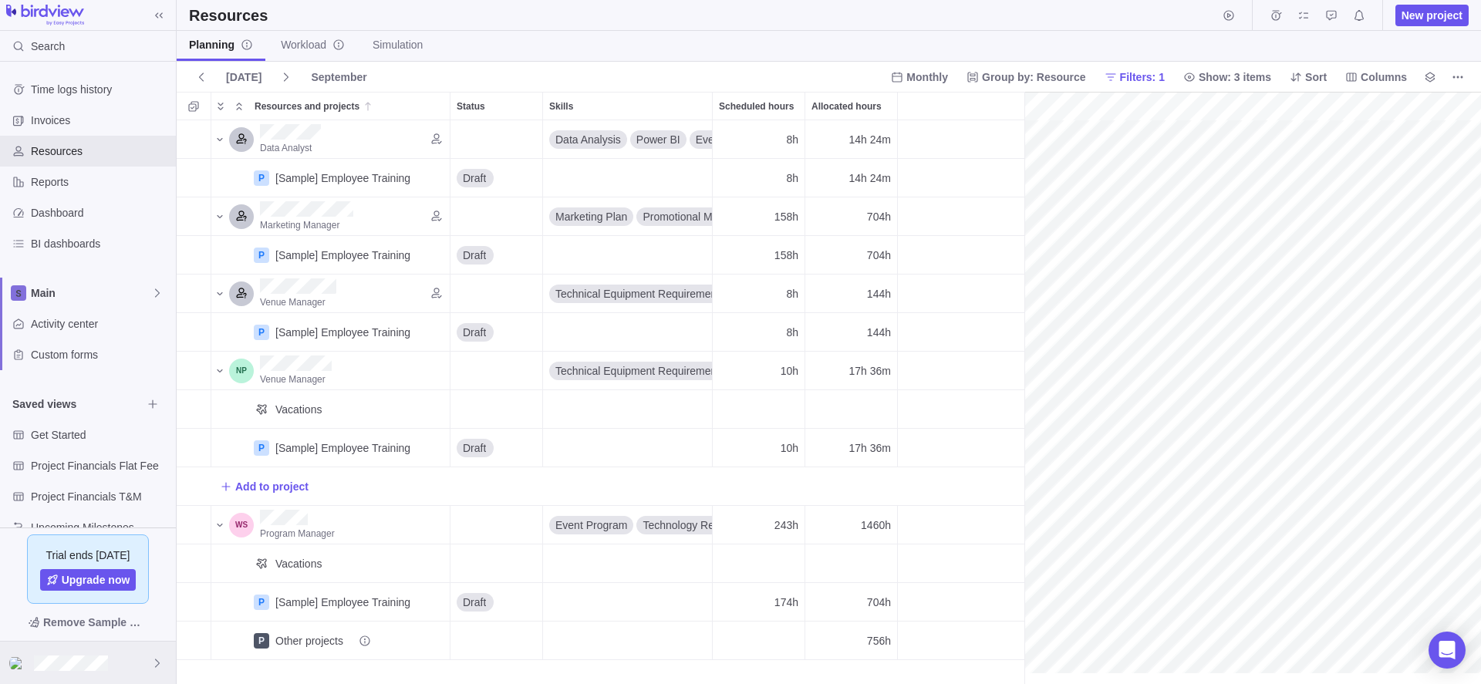
scroll to position [0, 249]
